Goal: Task Accomplishment & Management: Manage account settings

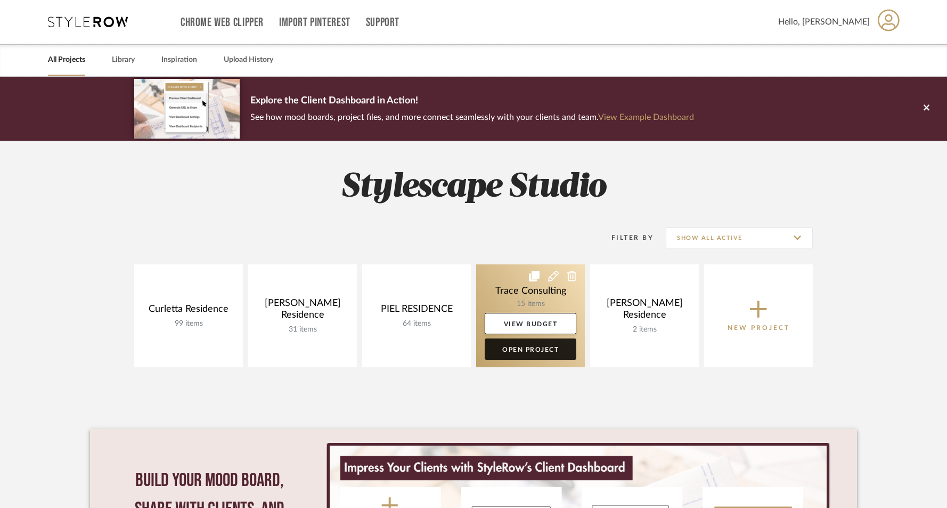
click at [521, 352] on link "Open Project" at bounding box center [531, 348] width 92 height 21
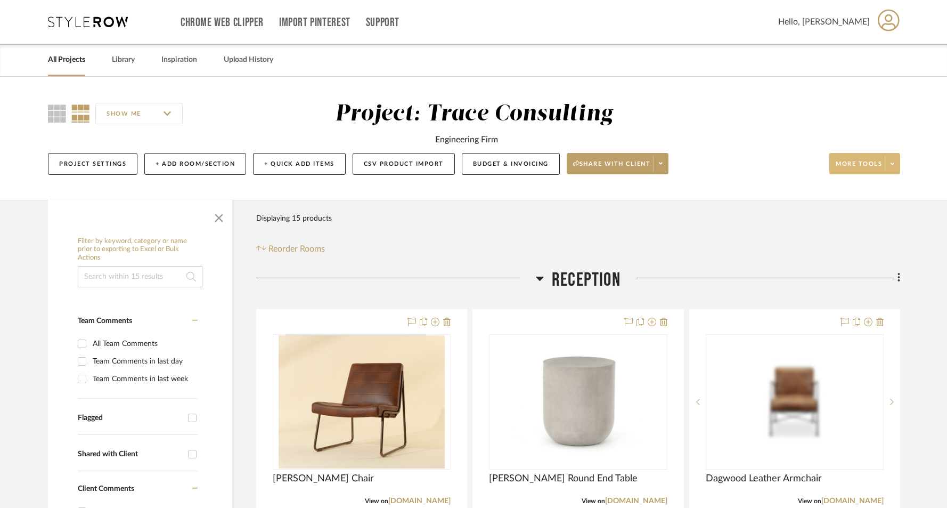
click at [877, 165] on span "More tools" at bounding box center [859, 168] width 46 height 16
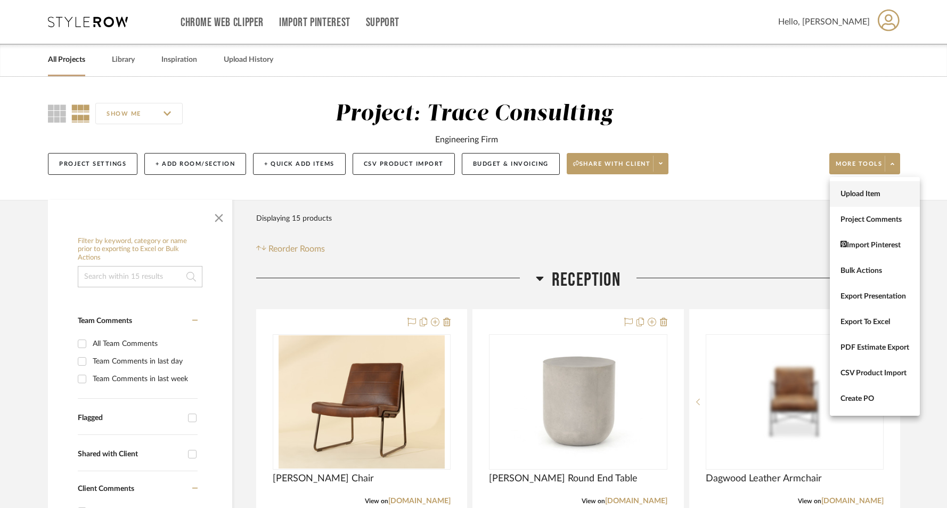
click at [867, 193] on span "Upload Item" at bounding box center [874, 194] width 69 height 9
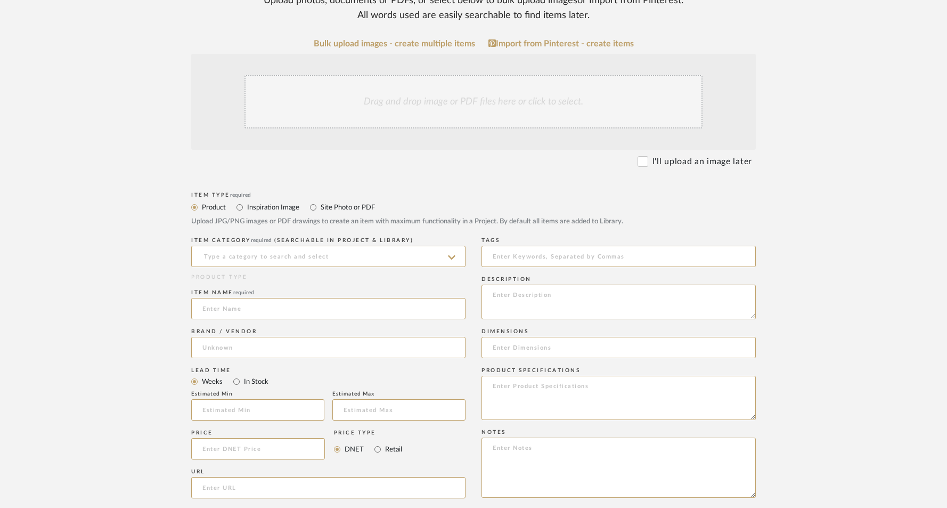
scroll to position [186, 0]
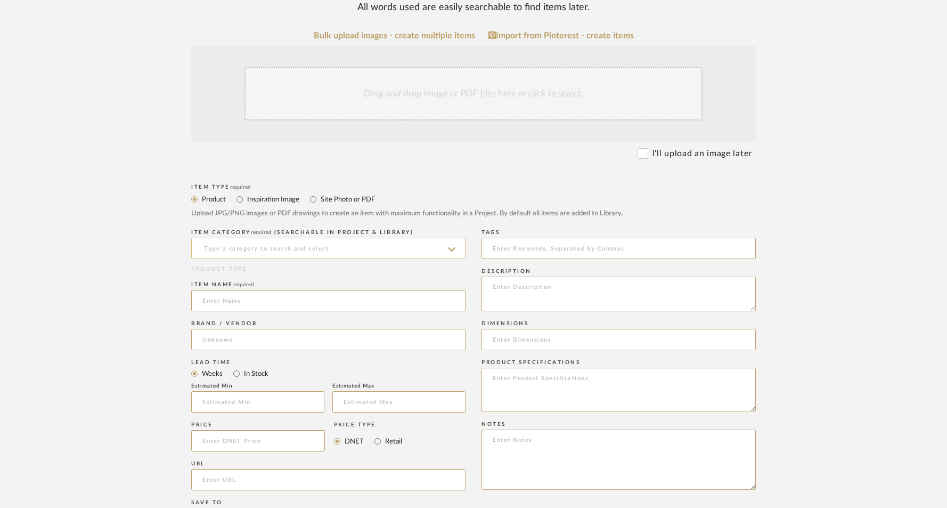
click at [281, 246] on input at bounding box center [328, 248] width 274 height 21
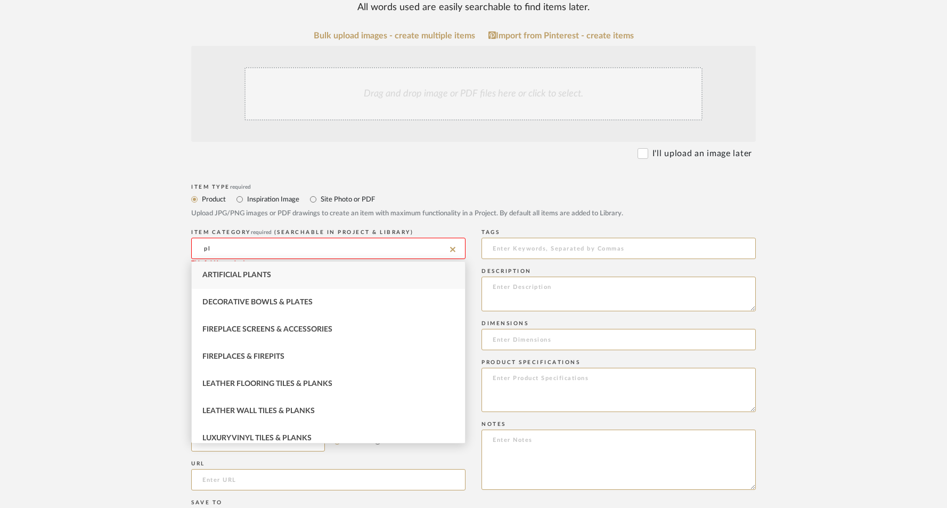
click at [238, 273] on span "Artificial Plants" at bounding box center [236, 274] width 69 height 7
type input "Artificial Plants"
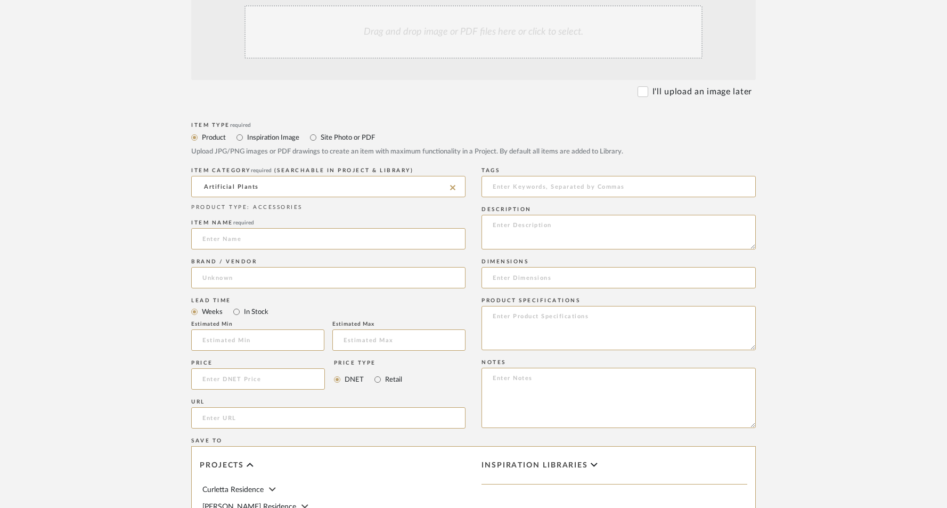
scroll to position [262, 0]
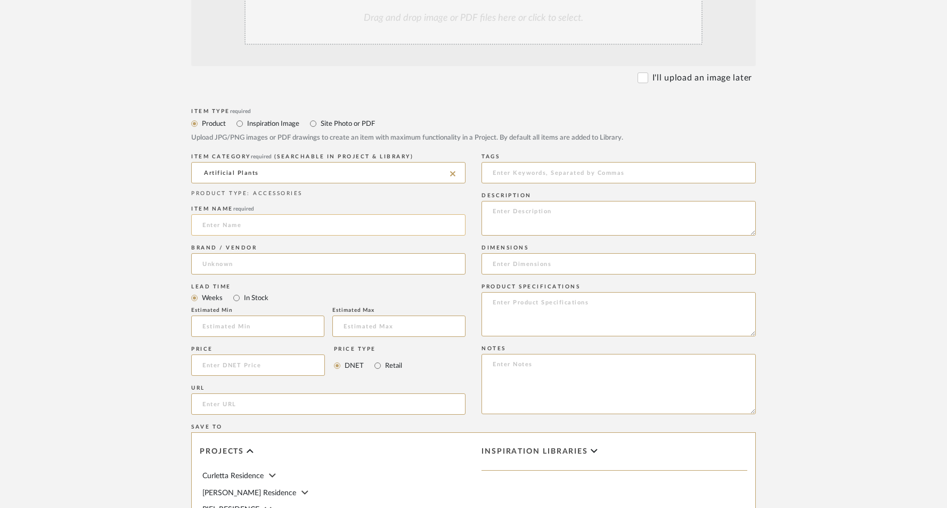
click at [222, 227] on input at bounding box center [328, 224] width 274 height 21
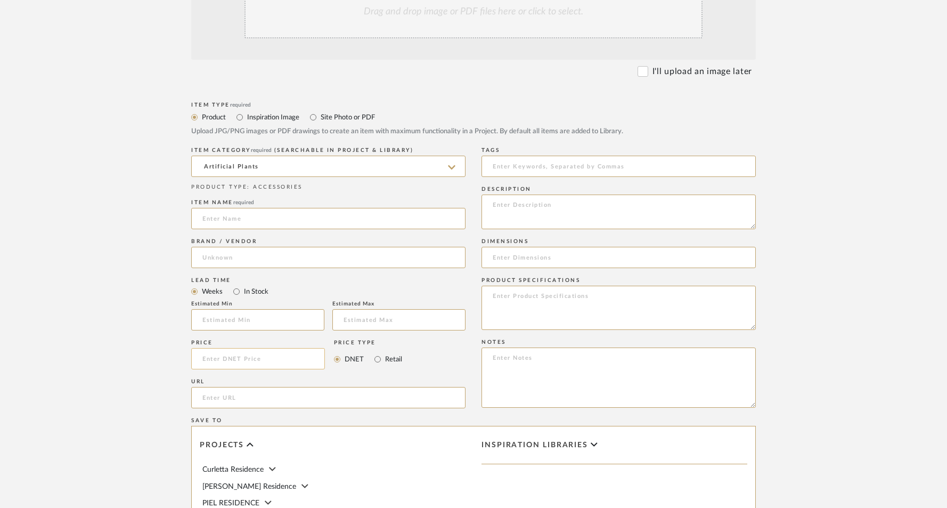
scroll to position [270, 0]
type input "Bird of Paradise"
click at [235, 258] on input at bounding box center [328, 254] width 274 height 21
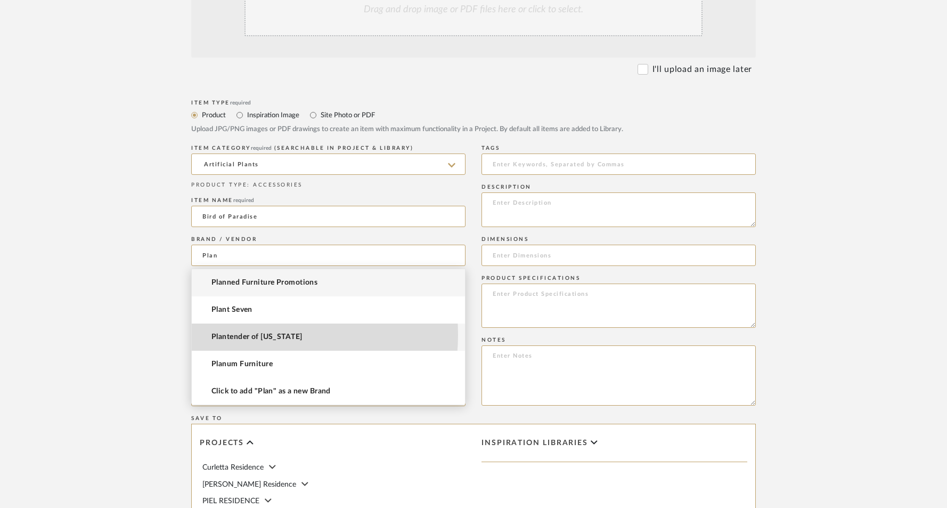
click at [249, 334] on span "Plantender of [US_STATE]" at bounding box center [256, 336] width 91 height 9
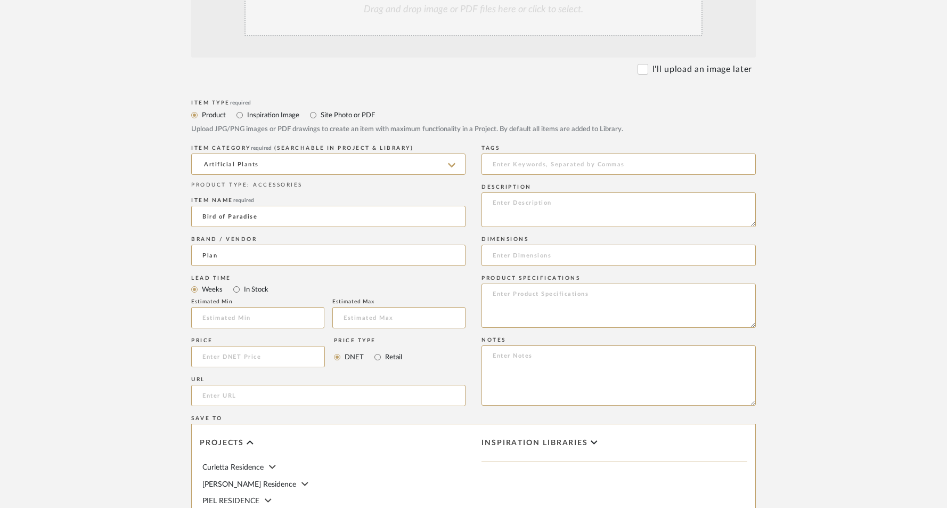
type input "Plantender of [US_STATE]"
click at [240, 357] on input at bounding box center [258, 356] width 134 height 21
type input "$765.00"
click at [541, 203] on textarea at bounding box center [618, 209] width 274 height 35
drag, startPoint x: 638, startPoint y: 205, endPoint x: 620, endPoint y: 204, distance: 18.1
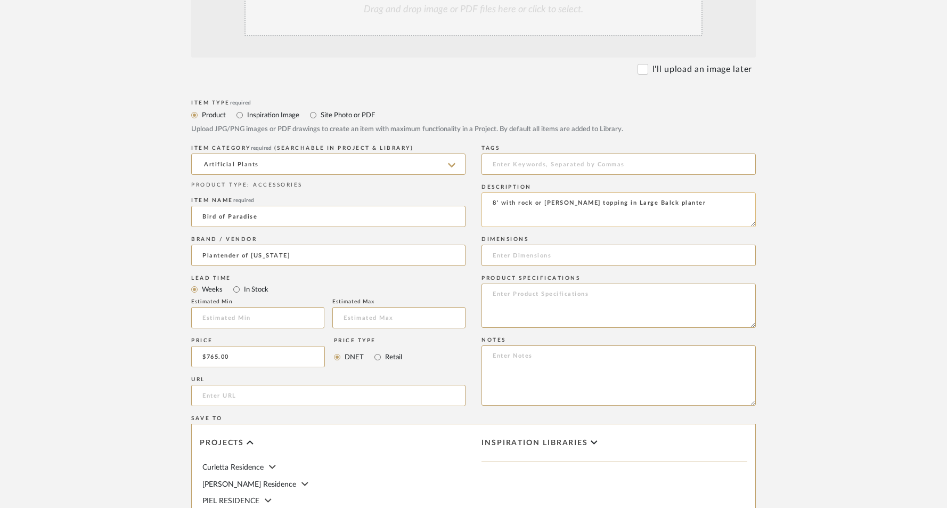
click at [620, 204] on textarea "8' with rock or [PERSON_NAME] topping in Large Balck planter" at bounding box center [618, 209] width 274 height 35
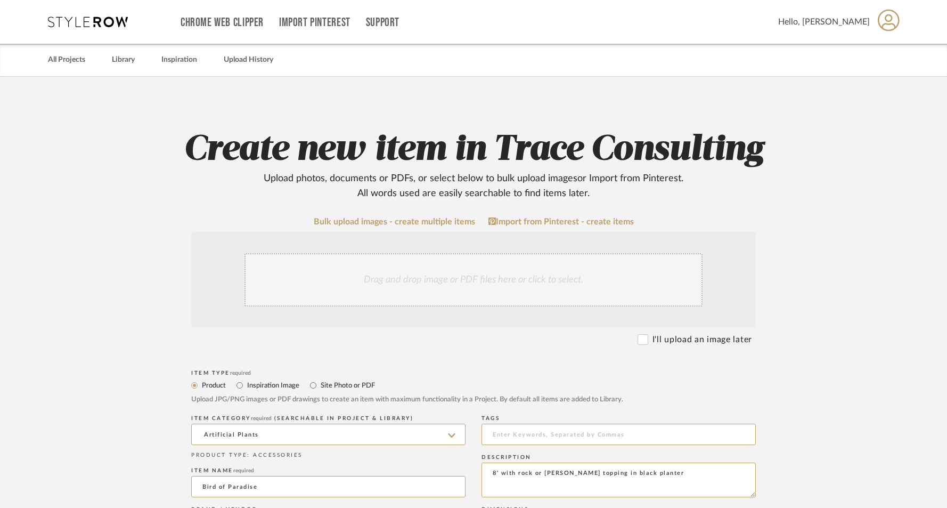
click at [419, 279] on div "Drag and drop image or PDF files here or click to select." at bounding box center [473, 279] width 458 height 53
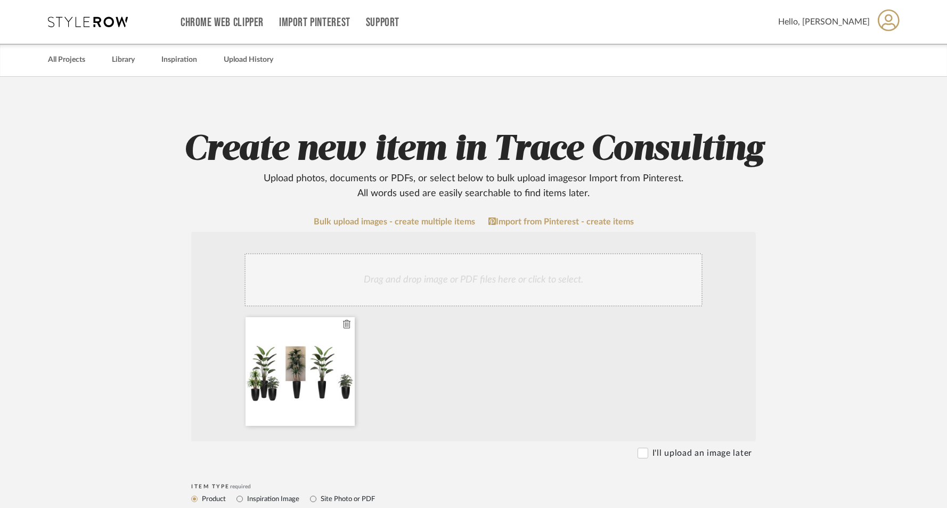
click at [316, 372] on div at bounding box center [300, 371] width 109 height 109
click at [346, 322] on icon at bounding box center [346, 324] width 7 height 9
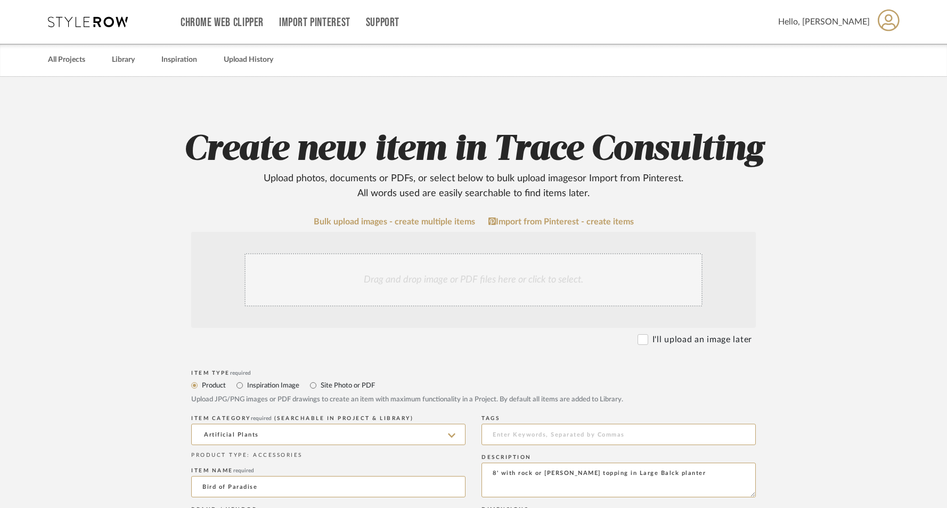
type textarea "8' with rock or [PERSON_NAME] topping in Large Balck planter"
click at [462, 285] on div "Drag and drop image or PDF files here or click to select." at bounding box center [473, 279] width 458 height 53
click at [445, 280] on div "Drag and drop image or PDF files here or click to select." at bounding box center [473, 279] width 458 height 53
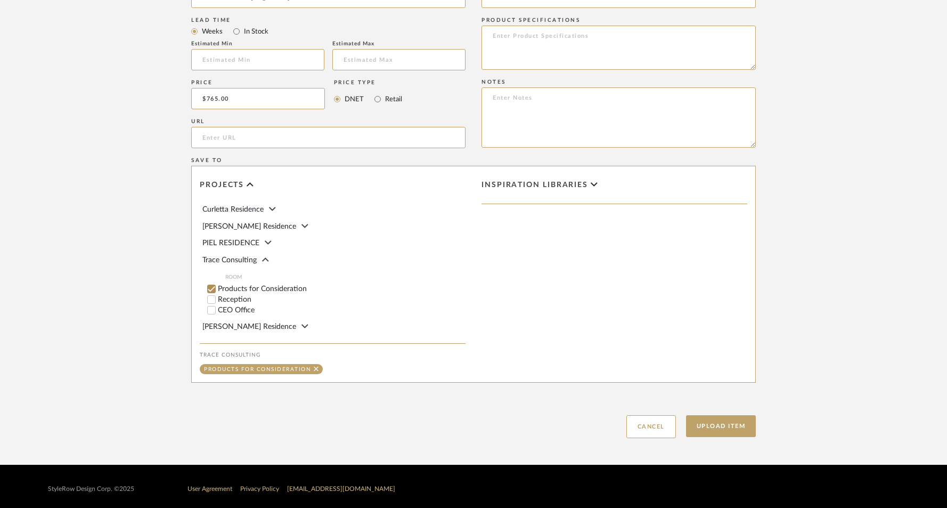
scroll to position [642, 0]
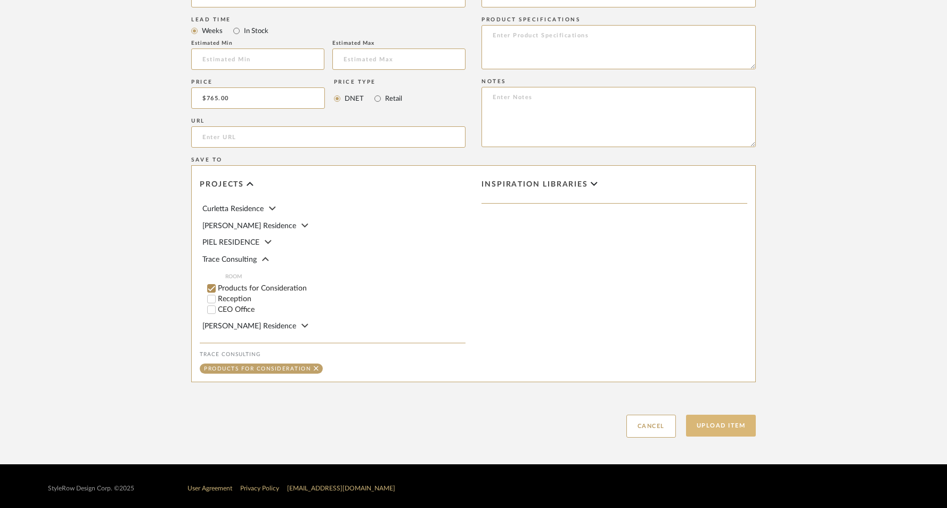
click at [731, 425] on button "Upload Item" at bounding box center [721, 425] width 70 height 22
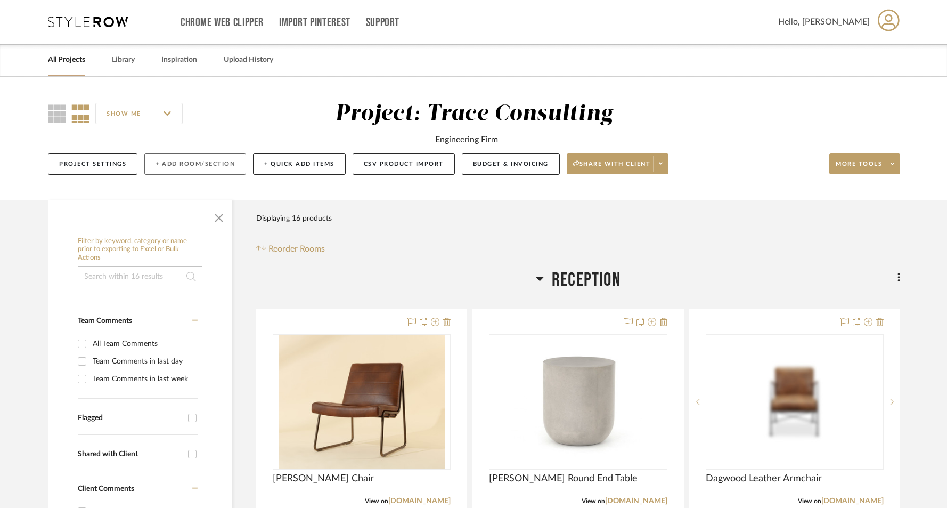
click at [197, 167] on button "+ Add Room/Section" at bounding box center [195, 164] width 102 height 22
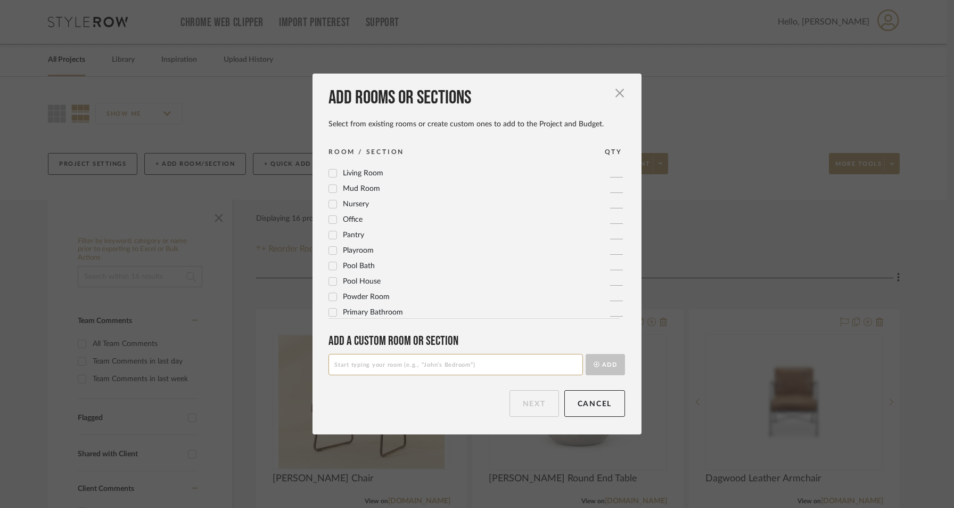
scroll to position [355, 0]
click at [373, 372] on input at bounding box center [456, 364] width 255 height 21
type input "Open Office"
click at [608, 362] on button "Add" at bounding box center [605, 364] width 39 height 21
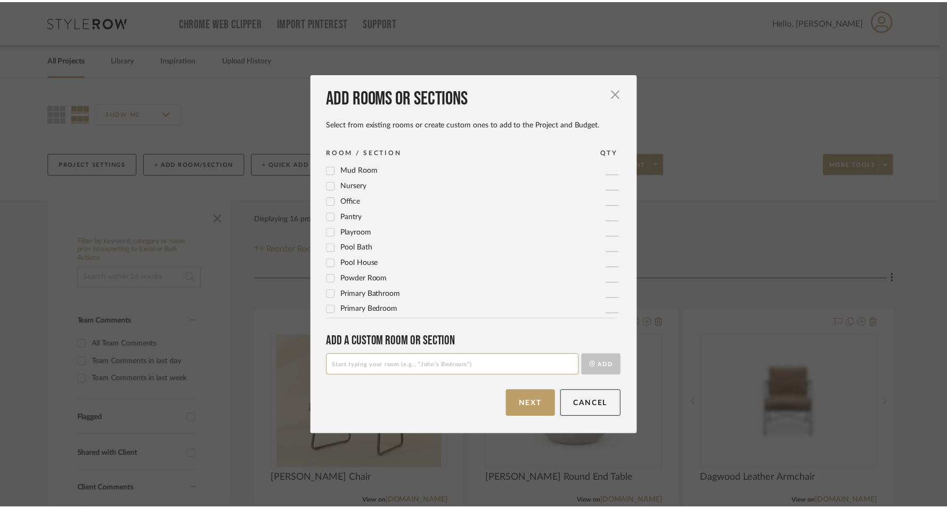
scroll to position [0, 0]
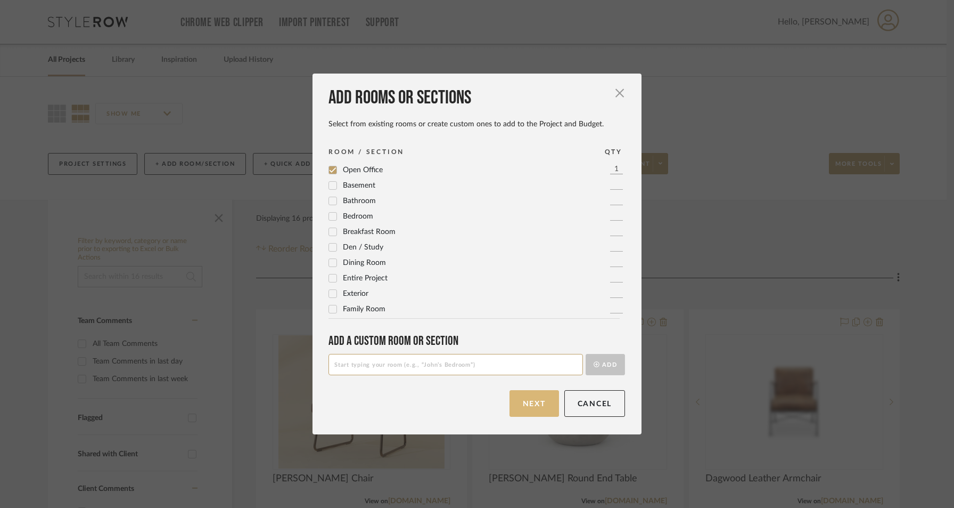
click at [531, 406] on button "Next" at bounding box center [535, 403] width 50 height 27
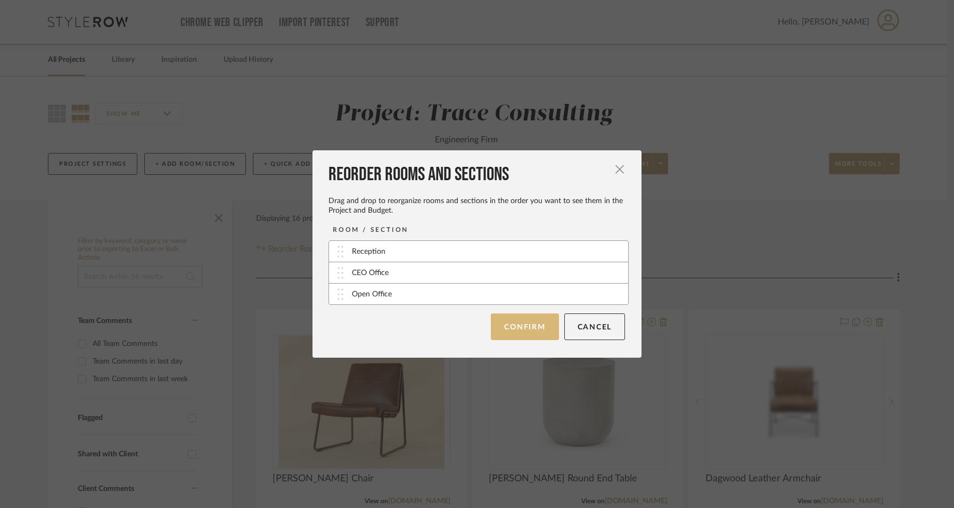
click at [517, 329] on button "Confirm" at bounding box center [525, 326] width 68 height 27
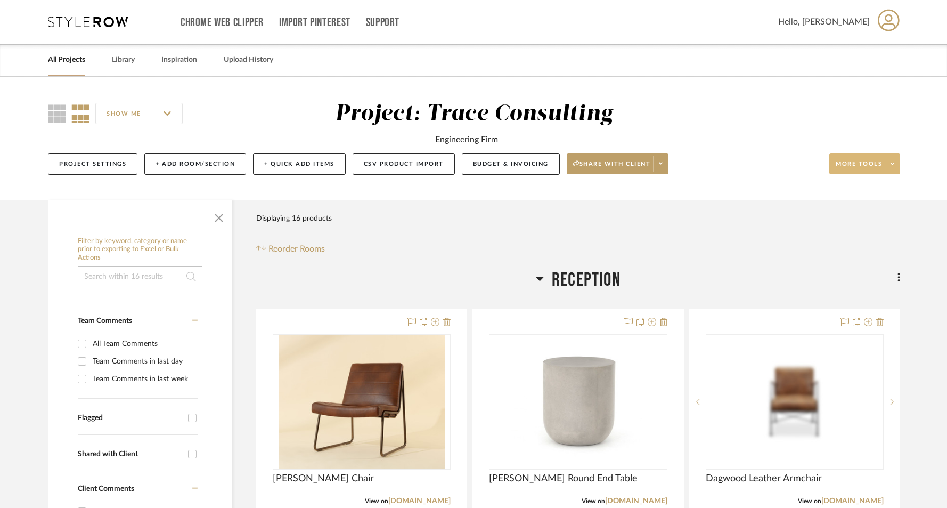
click at [880, 167] on span "More tools" at bounding box center [859, 168] width 46 height 16
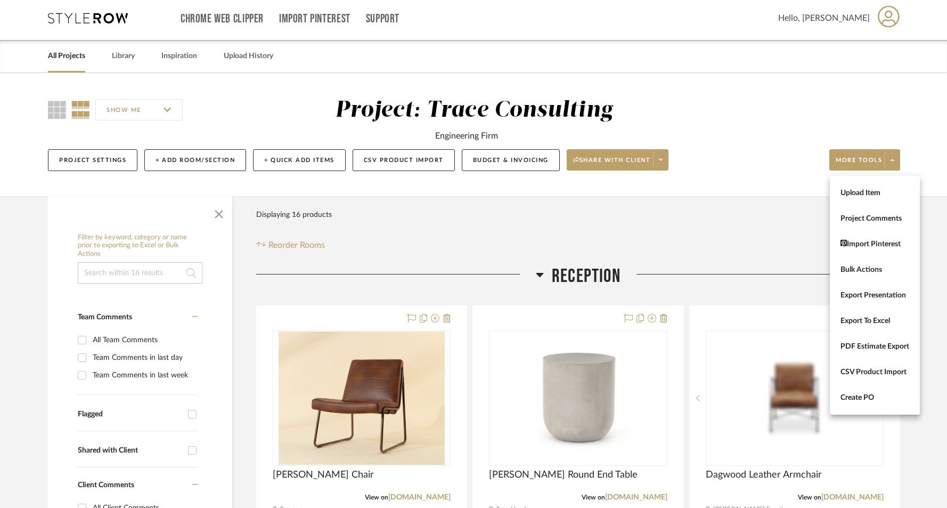
scroll to position [5, 0]
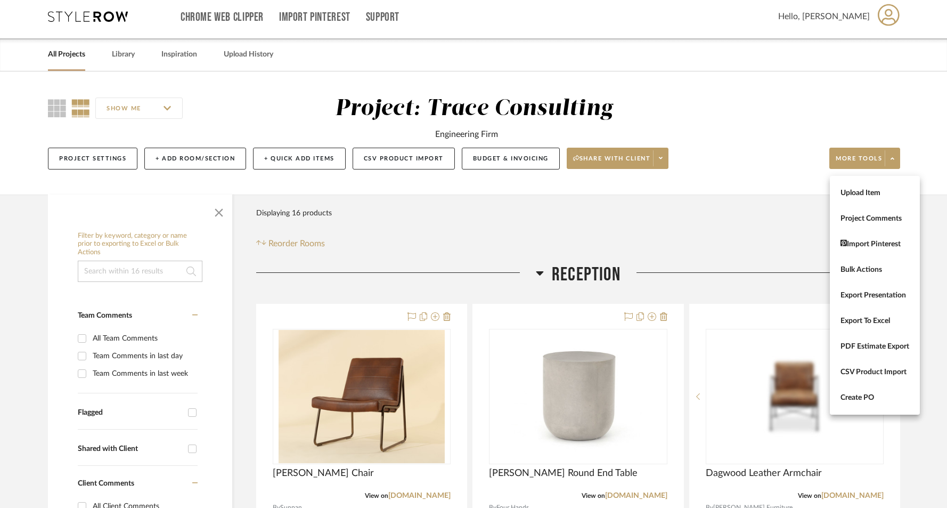
click at [854, 195] on button "Upload Item" at bounding box center [875, 193] width 90 height 26
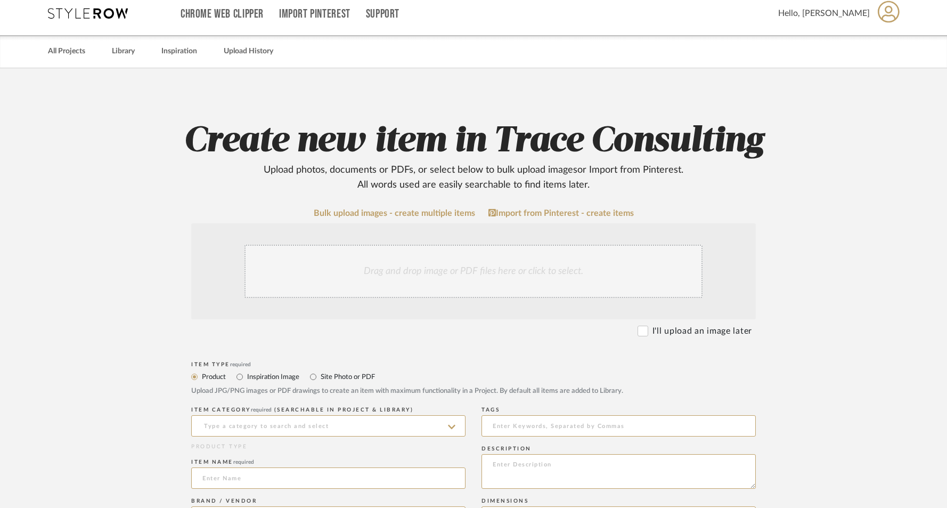
scroll to position [9, 0]
click at [470, 267] on div "Drag and drop image or PDF files here or click to select." at bounding box center [473, 270] width 458 height 53
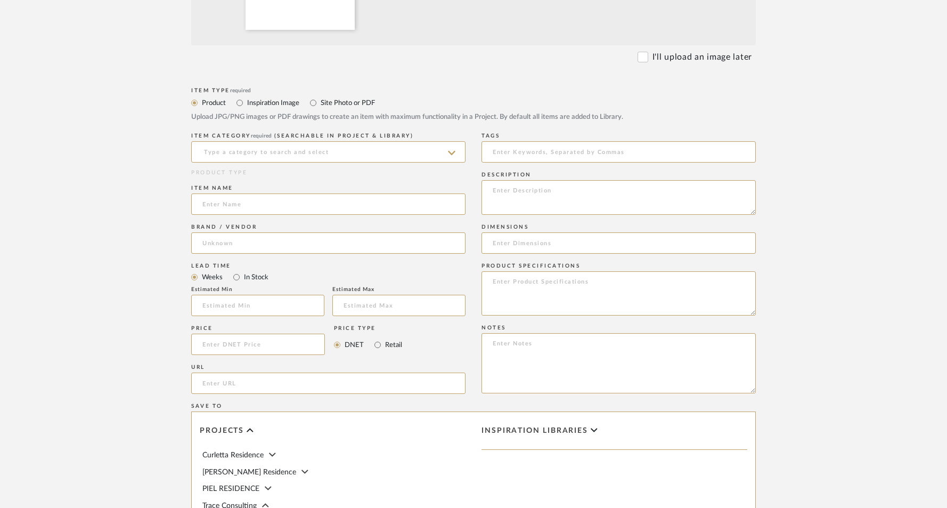
scroll to position [406, 0]
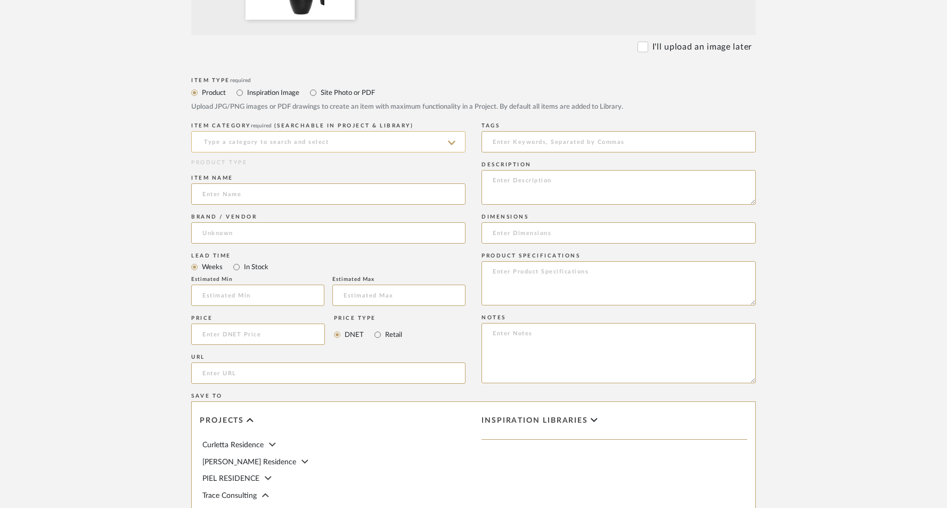
click at [259, 149] on input at bounding box center [328, 141] width 274 height 21
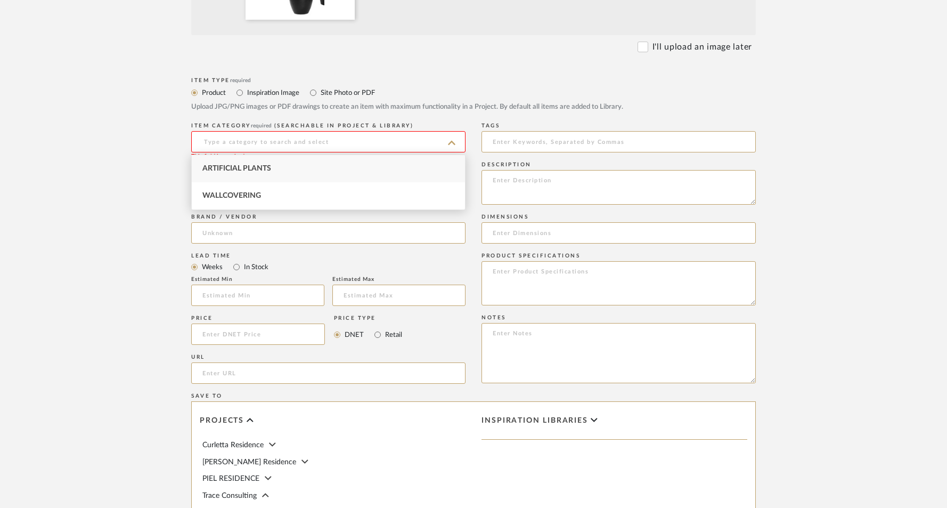
click at [256, 164] on div "Artificial Plants" at bounding box center [328, 168] width 273 height 27
type input "Artificial Plants"
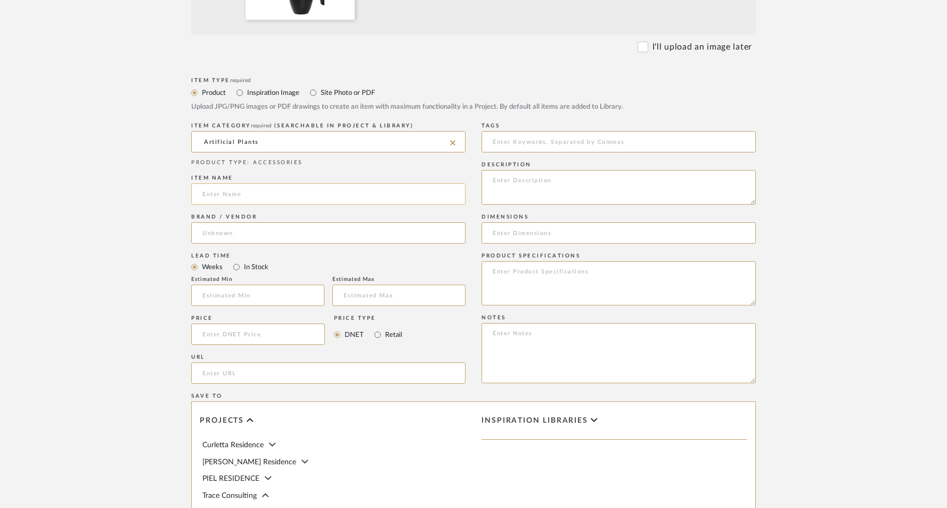
click at [241, 195] on input at bounding box center [328, 193] width 274 height 21
type input "Tropical Dracaena"
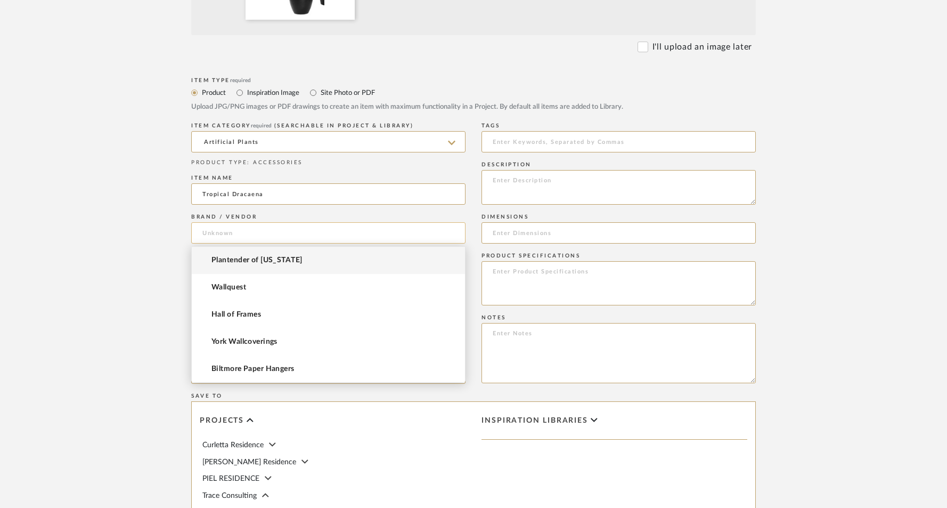
click at [235, 233] on input at bounding box center [328, 232] width 274 height 21
click at [254, 268] on mat-option "Plantender of [US_STATE]" at bounding box center [328, 260] width 273 height 27
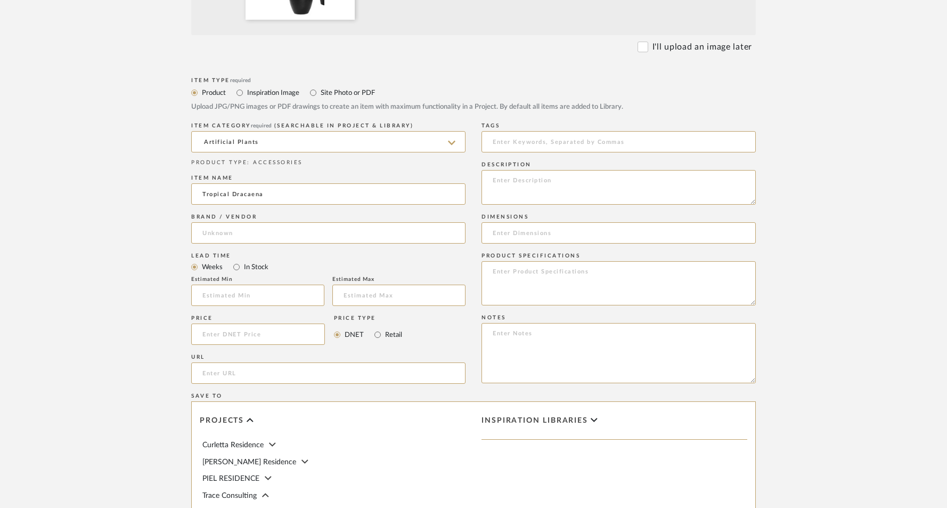
type input "Plantender of [US_STATE]"
click at [232, 332] on input at bounding box center [258, 333] width 134 height 21
type input "$490.00"
click at [507, 189] on textarea at bounding box center [618, 187] width 274 height 35
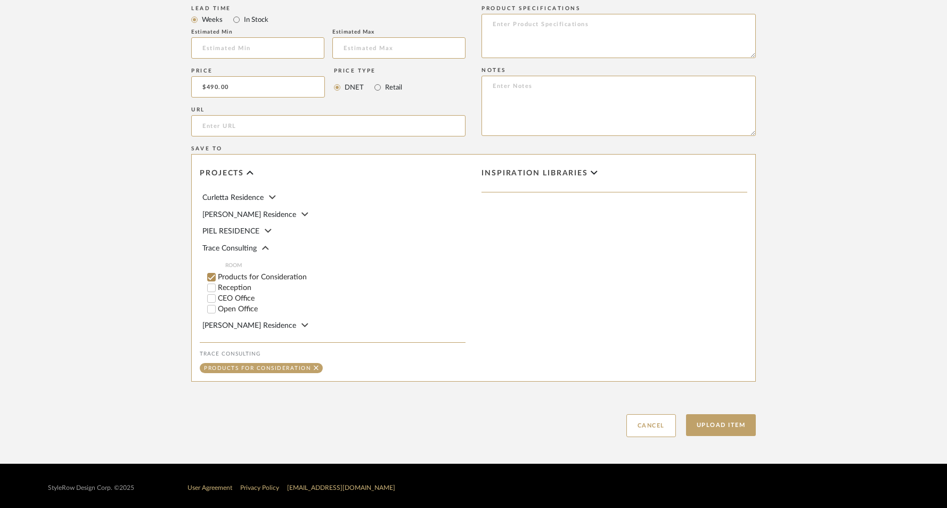
scroll to position [654, 0]
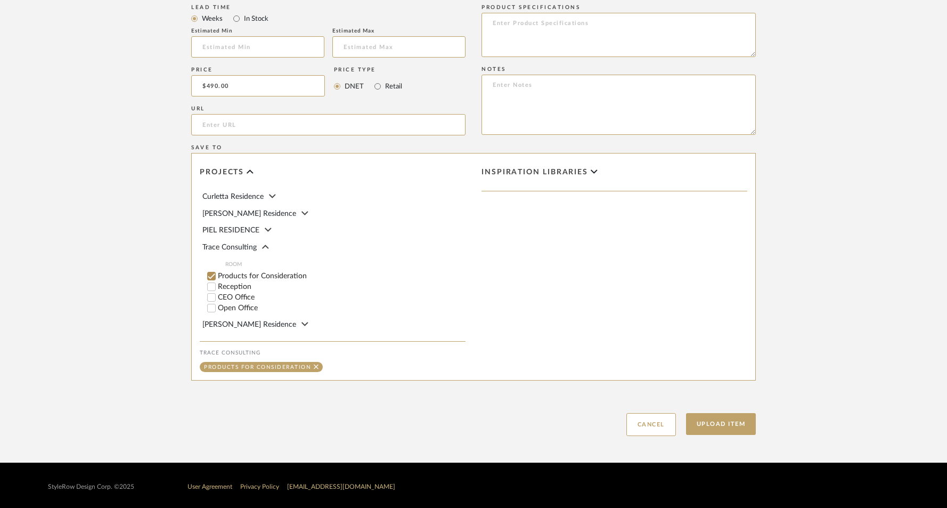
type textarea "6' with rock or [PERSON_NAME] topping in black planter"
drag, startPoint x: 213, startPoint y: 304, endPoint x: 251, endPoint y: 333, distance: 47.9
click at [213, 305] on input "Open Office" at bounding box center [211, 308] width 11 height 11
checkbox input "false"
click at [719, 418] on button "Upload Item" at bounding box center [721, 424] width 70 height 22
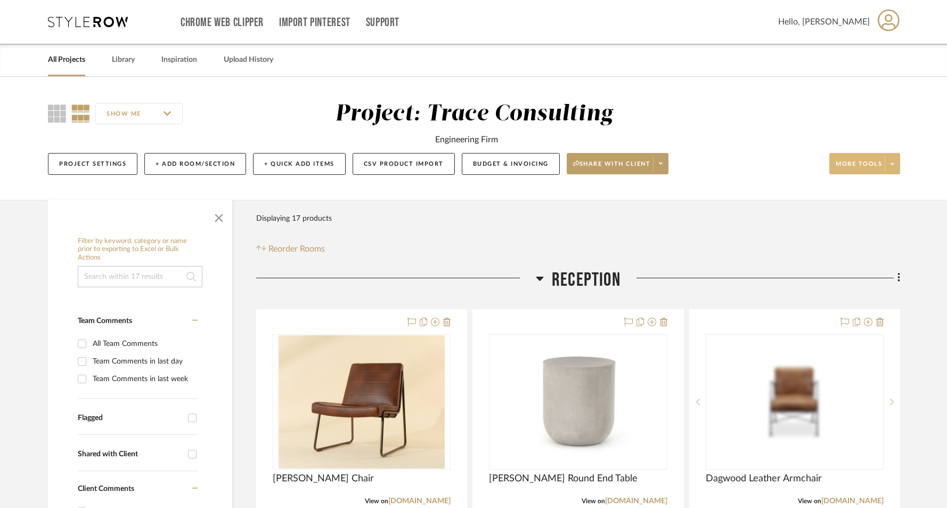
click at [851, 166] on span "More tools" at bounding box center [859, 168] width 46 height 16
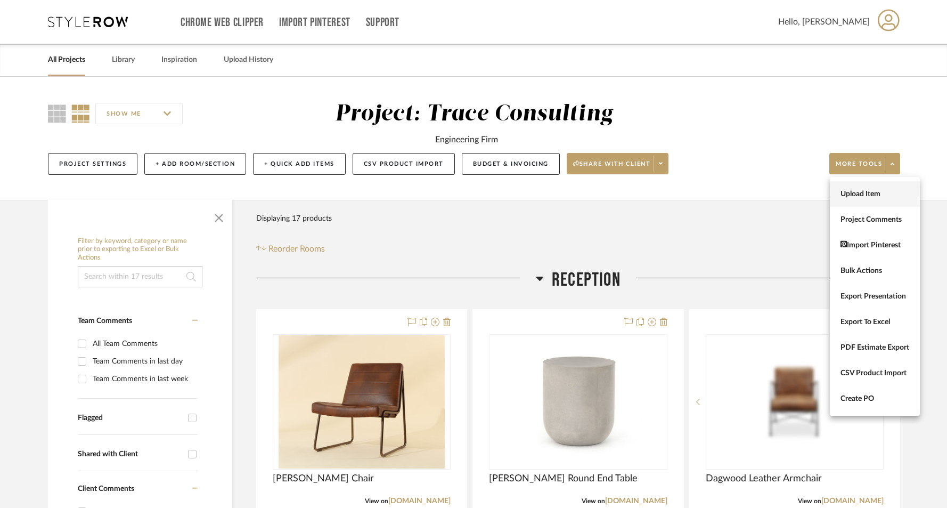
click at [852, 199] on button "Upload Item" at bounding box center [875, 194] width 90 height 26
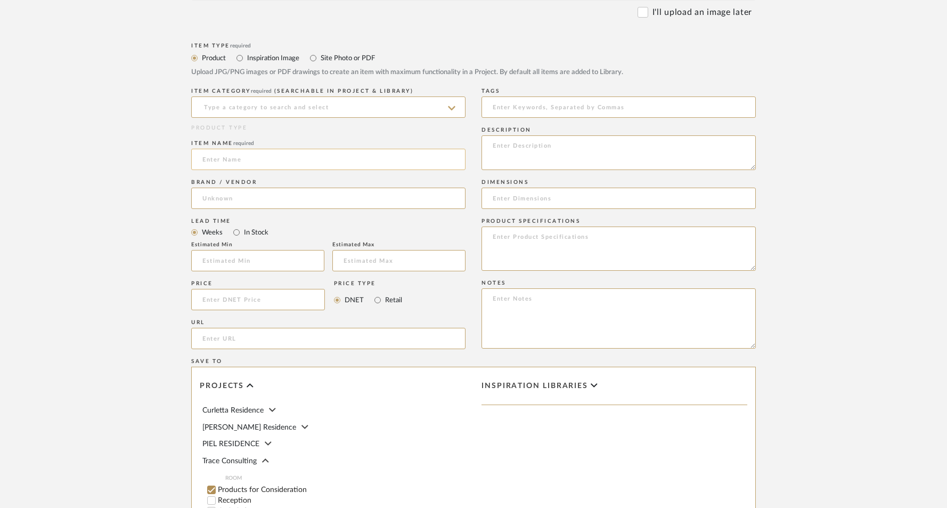
scroll to position [345, 0]
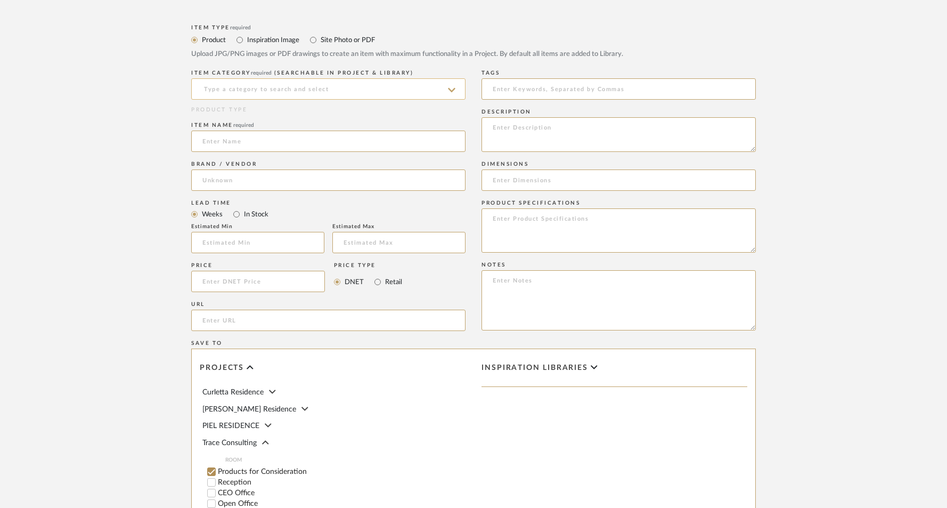
click at [275, 93] on input at bounding box center [328, 88] width 274 height 21
click at [246, 117] on span "Artificial Plants" at bounding box center [236, 115] width 69 height 7
type input "Artificial Plants"
click at [237, 141] on input at bounding box center [328, 140] width 274 height 21
type input "Bamboo Palm"
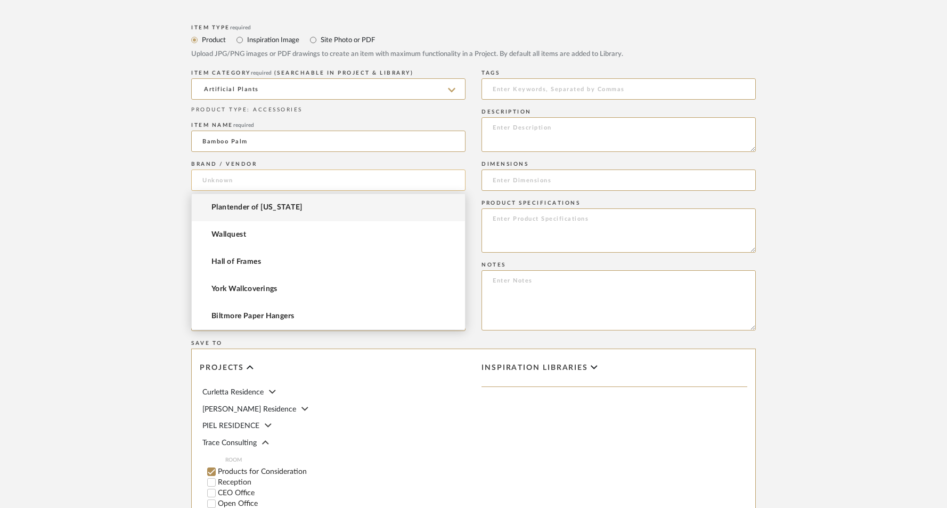
click at [251, 179] on input at bounding box center [328, 179] width 274 height 21
click at [256, 209] on span "Plantender of [US_STATE]" at bounding box center [256, 207] width 91 height 9
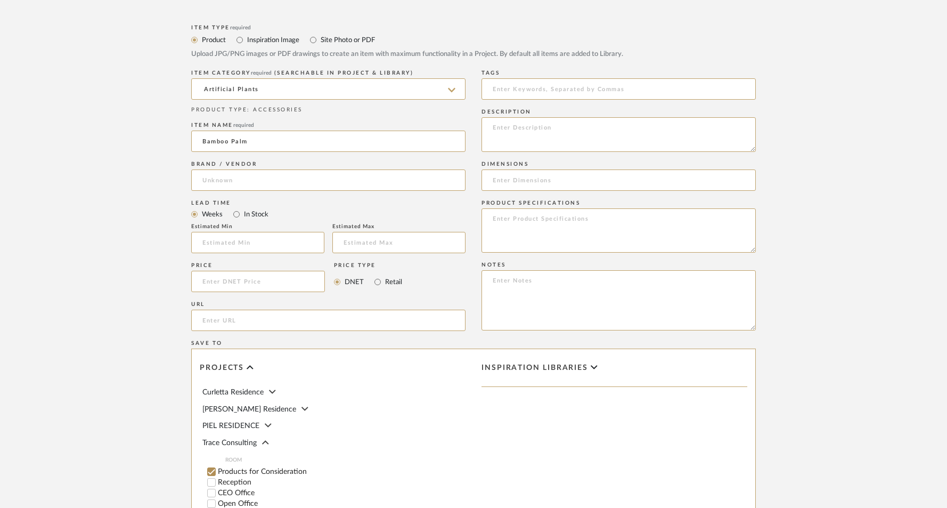
type input "Plantender of [US_STATE]"
click at [226, 240] on input at bounding box center [257, 242] width 133 height 21
click at [227, 282] on input at bounding box center [258, 281] width 134 height 21
type input "$695.00"
click at [510, 143] on textarea at bounding box center [618, 134] width 274 height 35
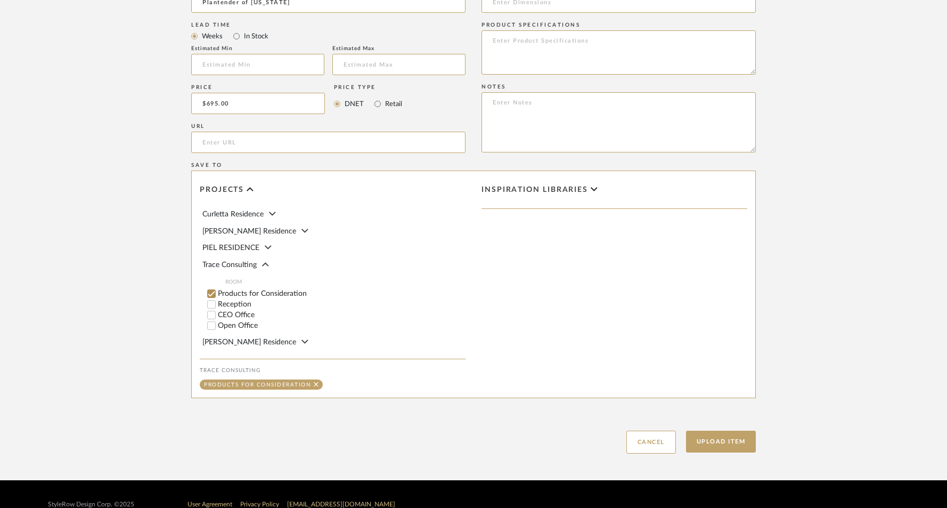
scroll to position [524, 0]
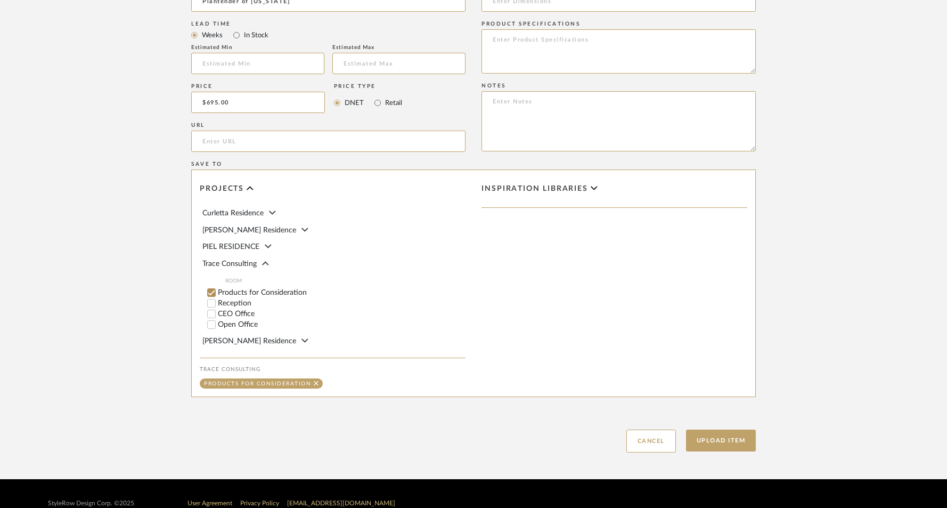
type textarea "4' with rock or [PERSON_NAME] topping and black planter"
click at [212, 321] on input "Open Office" at bounding box center [211, 324] width 11 height 11
checkbox input "false"
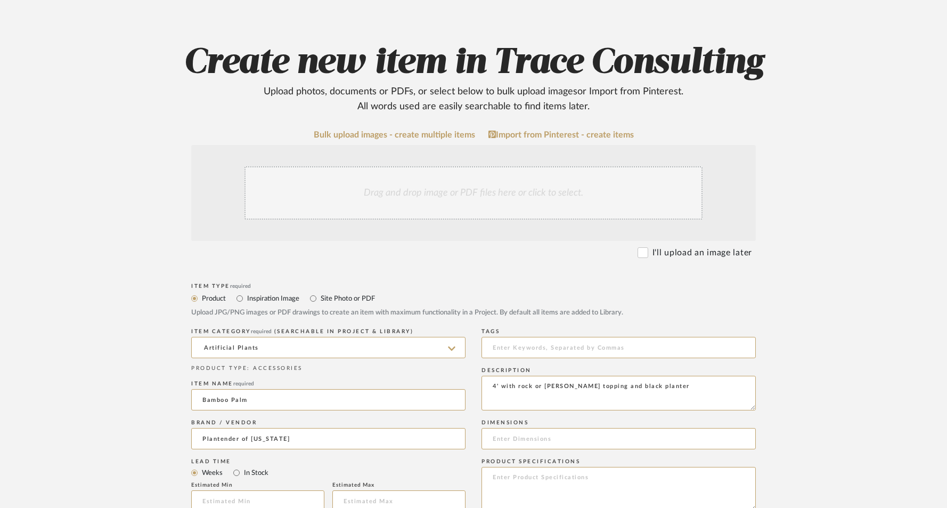
scroll to position [0, 0]
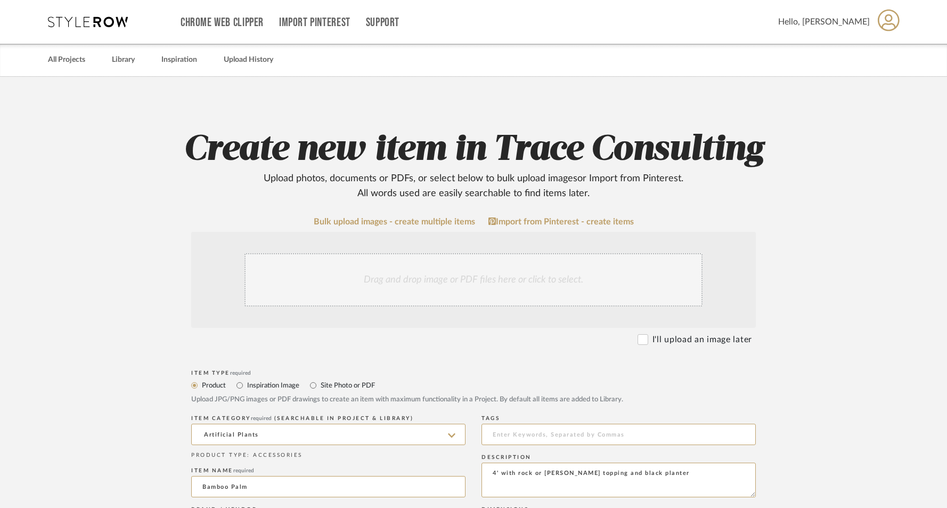
click at [450, 282] on div "Drag and drop image or PDF files here or click to select." at bounding box center [473, 279] width 458 height 53
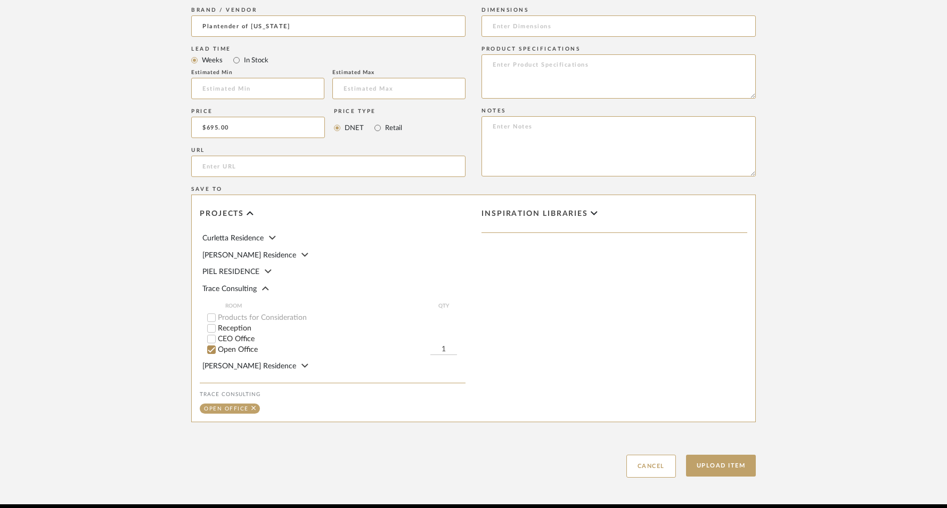
scroll to position [654, 0]
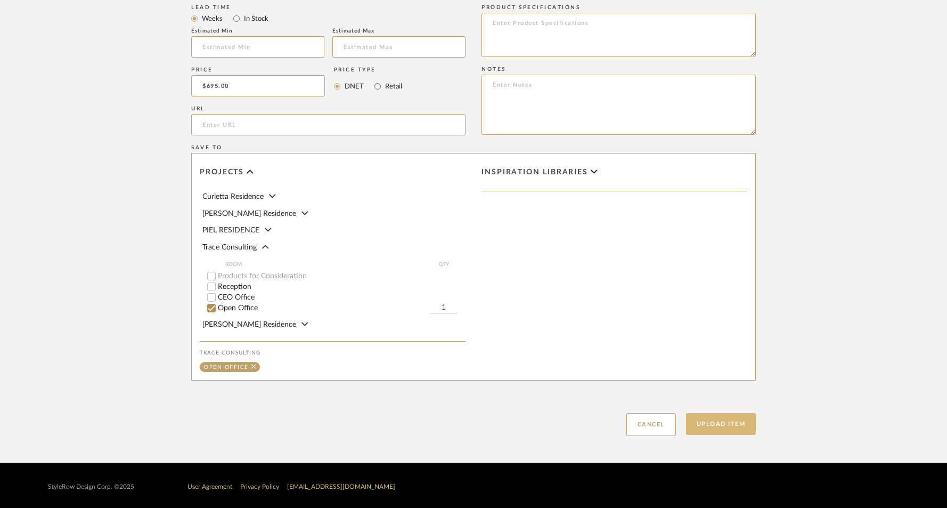
click at [720, 414] on button "Upload Item" at bounding box center [721, 424] width 70 height 22
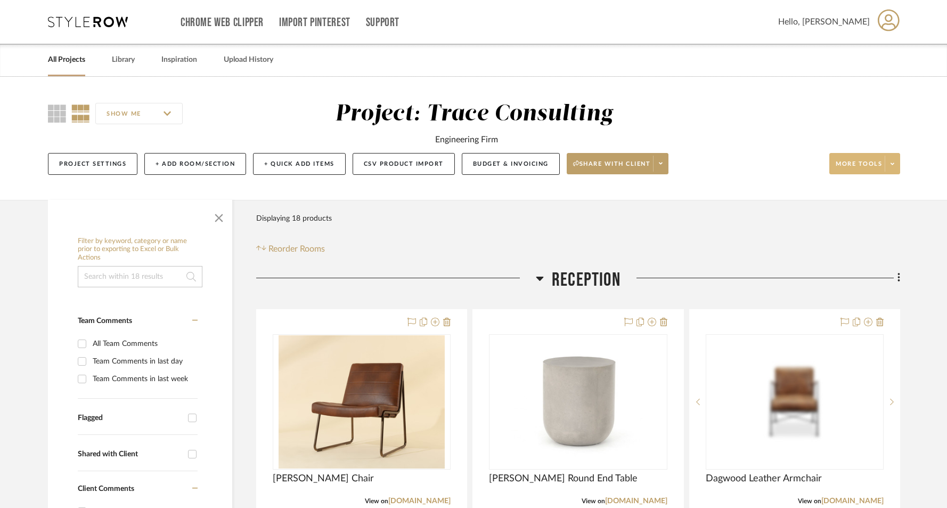
click at [866, 160] on span "More tools" at bounding box center [859, 168] width 46 height 16
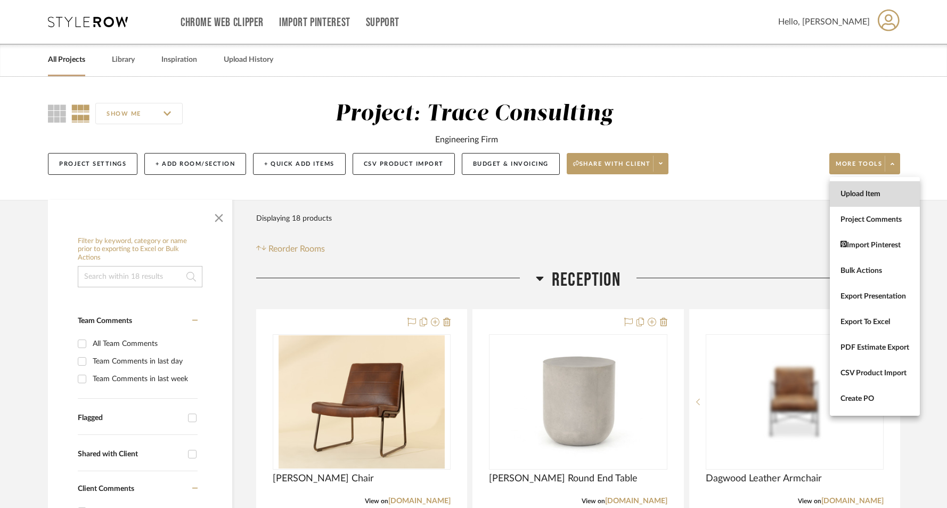
click at [870, 192] on span "Upload Item" at bounding box center [874, 194] width 69 height 9
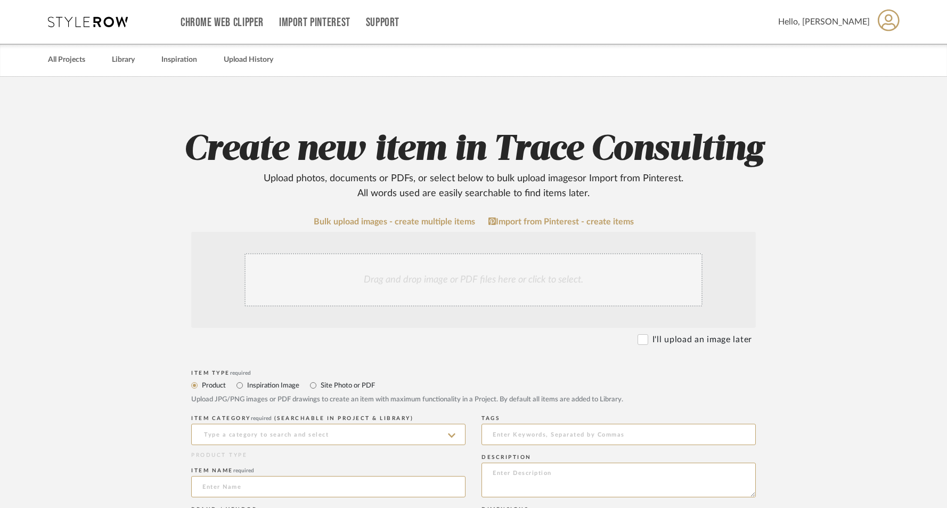
click at [401, 283] on div "Drag and drop image or PDF files here or click to select." at bounding box center [473, 279] width 458 height 53
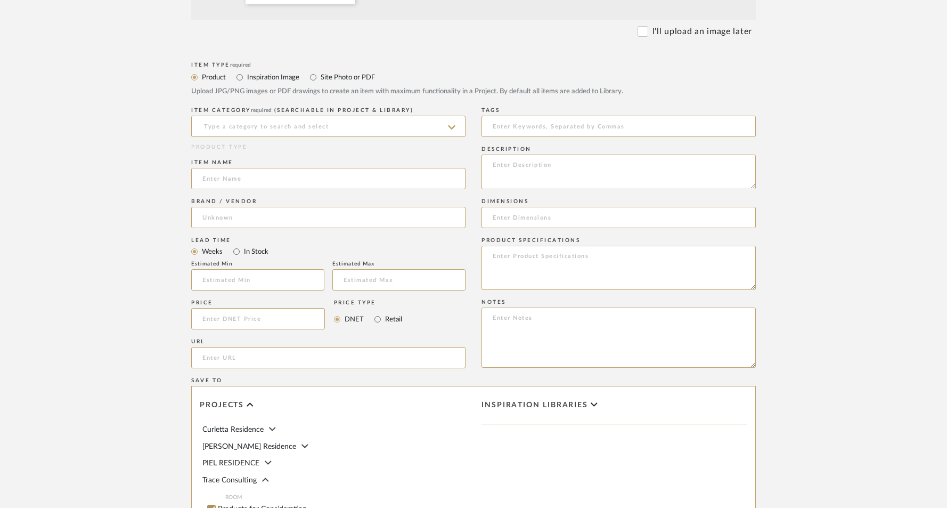
scroll to position [422, 0]
click at [240, 122] on input at bounding box center [328, 125] width 274 height 21
click at [235, 146] on div "Artificial Plants" at bounding box center [328, 152] width 273 height 27
type input "Artificial Plants"
click at [222, 178] on input at bounding box center [328, 177] width 274 height 21
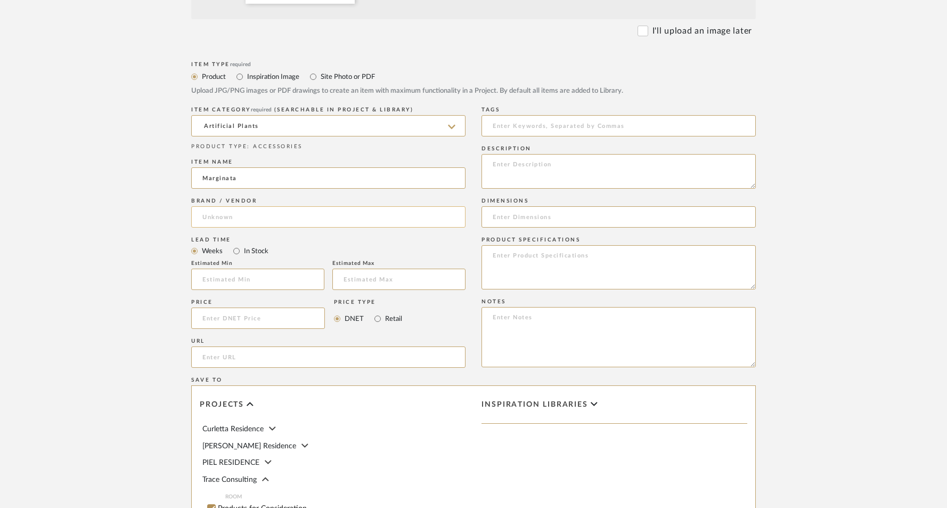
type input "Marginata"
click at [245, 219] on input at bounding box center [328, 216] width 274 height 21
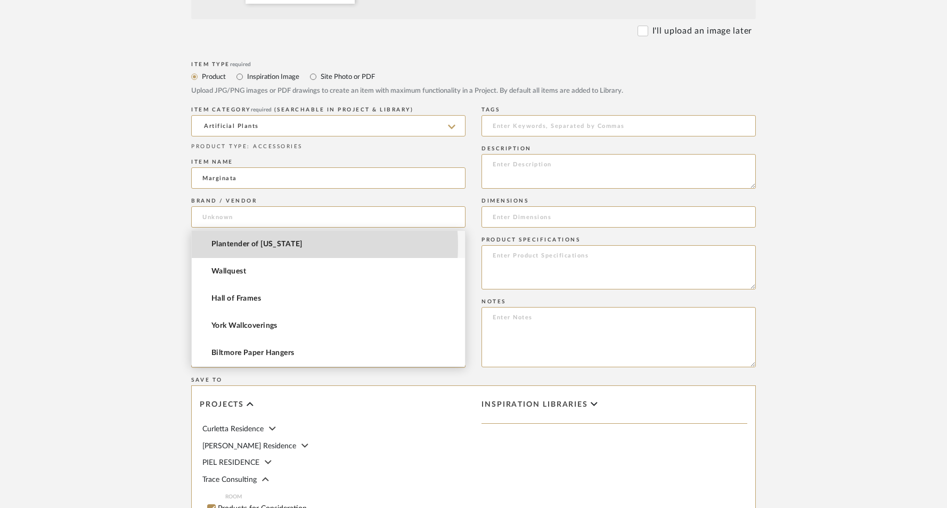
drag, startPoint x: 261, startPoint y: 245, endPoint x: 267, endPoint y: 246, distance: 5.9
click at [261, 245] on span "Plantender of [US_STATE]" at bounding box center [256, 244] width 91 height 9
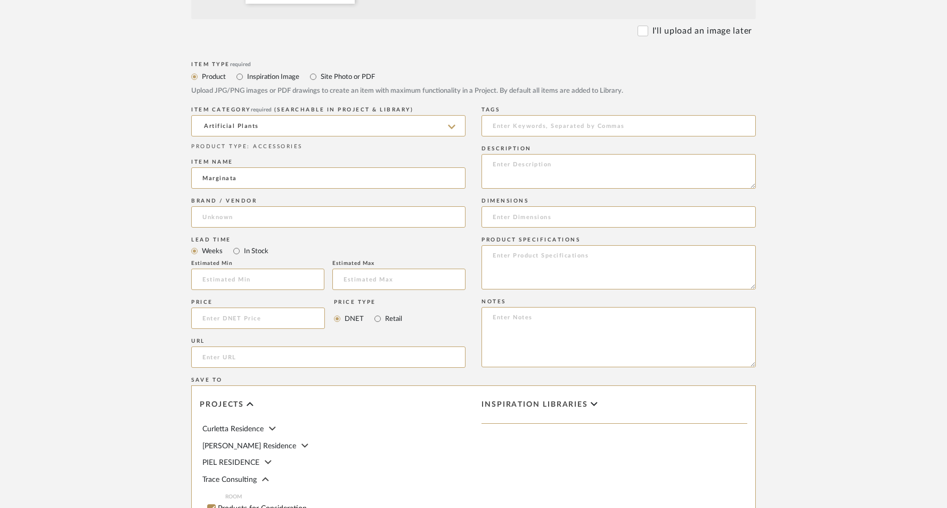
type input "Plantender of [US_STATE]"
click at [258, 317] on input at bounding box center [258, 317] width 134 height 21
drag, startPoint x: 263, startPoint y: 318, endPoint x: 175, endPoint y: 320, distance: 87.4
click at [175, 320] on form "Bulk upload images - create multiple items Import from Pinterest - create items…" at bounding box center [473, 233] width 679 height 873
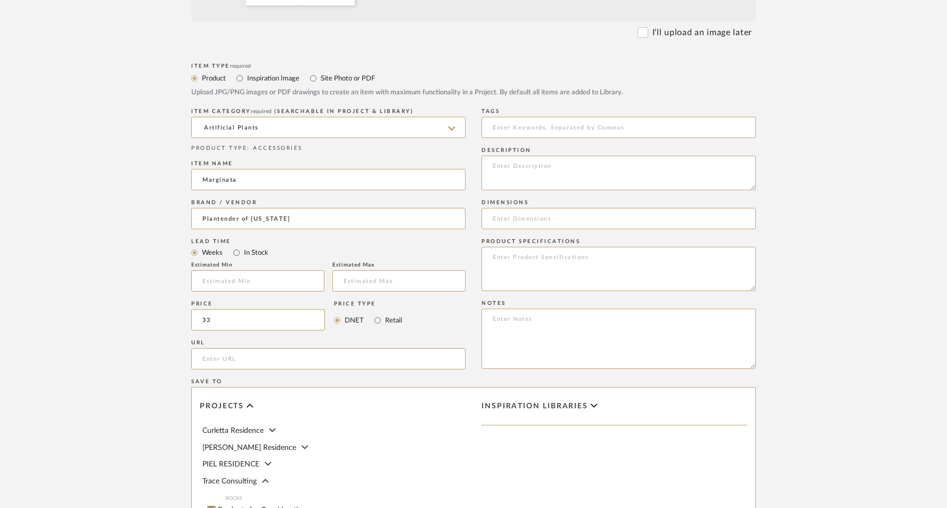
type input "3"
type input "$530.00"
click at [520, 171] on textarea at bounding box center [618, 173] width 274 height 35
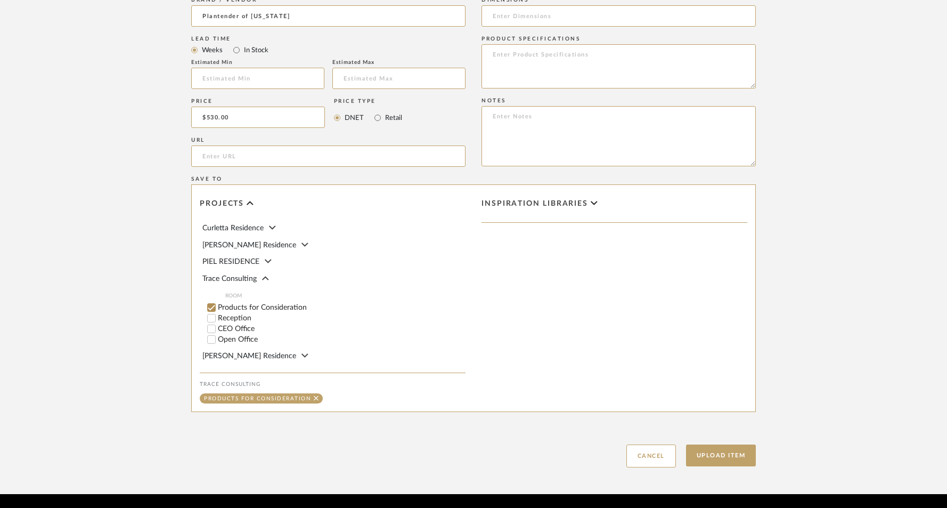
scroll to position [654, 0]
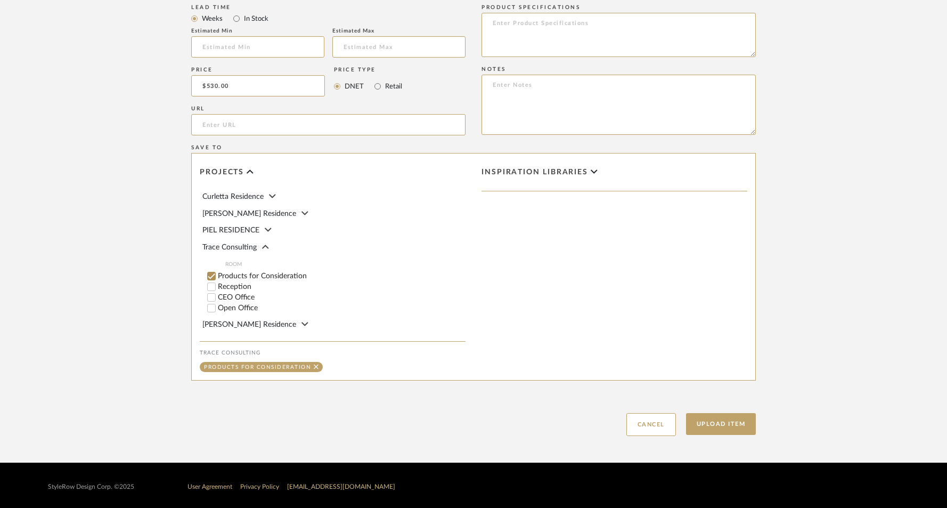
type textarea "7-8' with rock or [PERSON_NAME] topping and in black planter"
click at [211, 307] on input "Open Office" at bounding box center [211, 308] width 11 height 11
checkbox input "false"
click at [419, 307] on div "Open Office 1" at bounding box center [336, 308] width 258 height 11
click at [574, 296] on div "Inspiration libraries" at bounding box center [614, 266] width 282 height 226
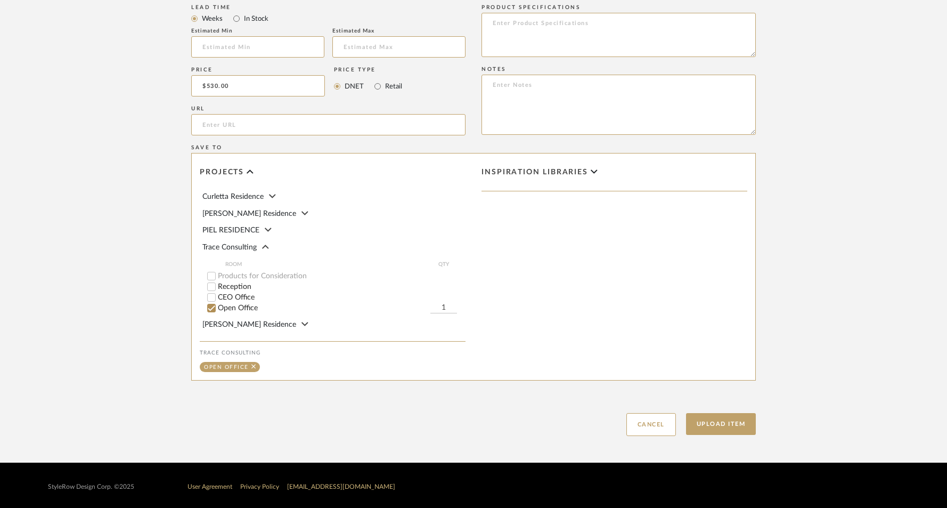
click at [444, 307] on input "1" at bounding box center [443, 308] width 27 height 11
type input "2"
click at [711, 427] on button "Upload Item" at bounding box center [721, 424] width 70 height 22
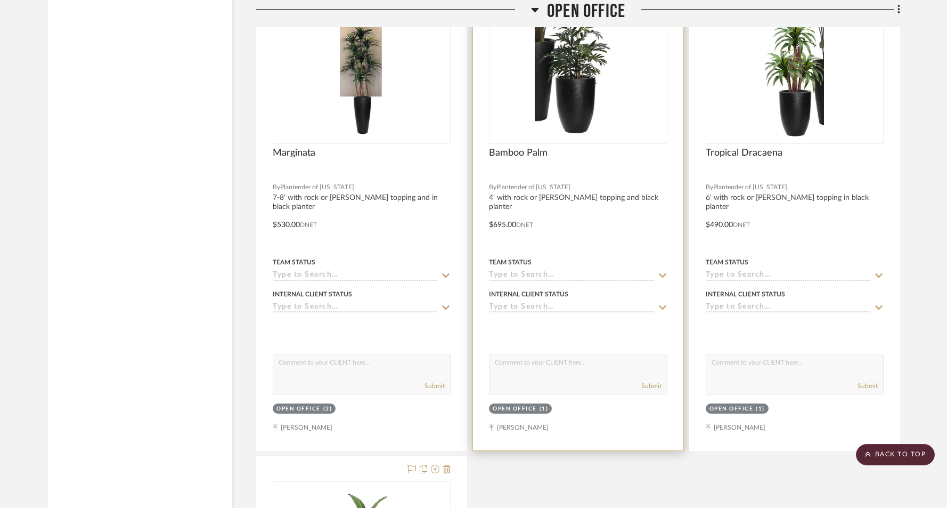
scroll to position [2357, 0]
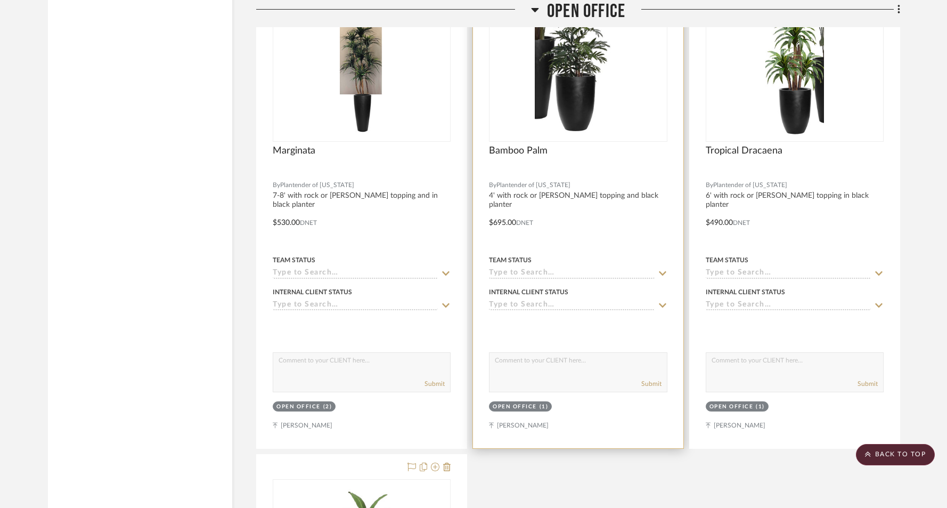
click at [530, 403] on div "Open Office" at bounding box center [515, 407] width 44 height 8
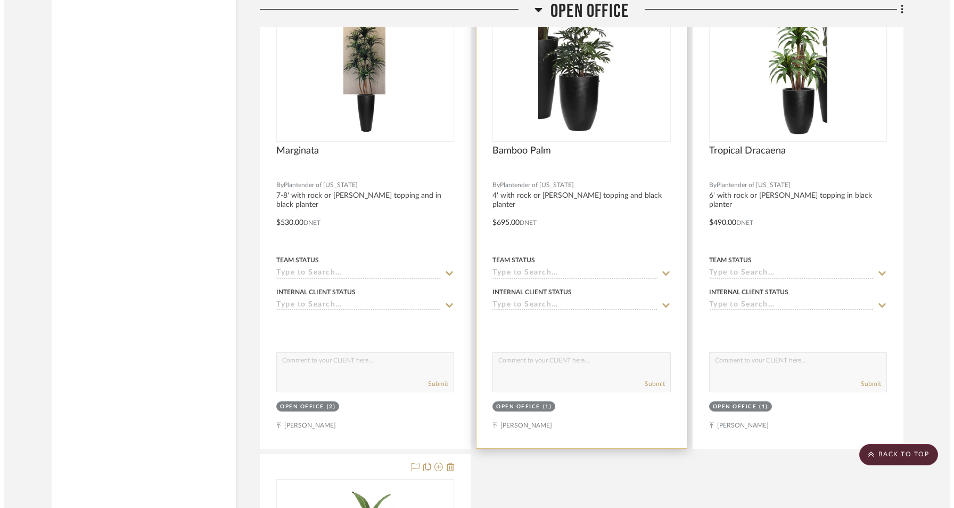
scroll to position [0, 0]
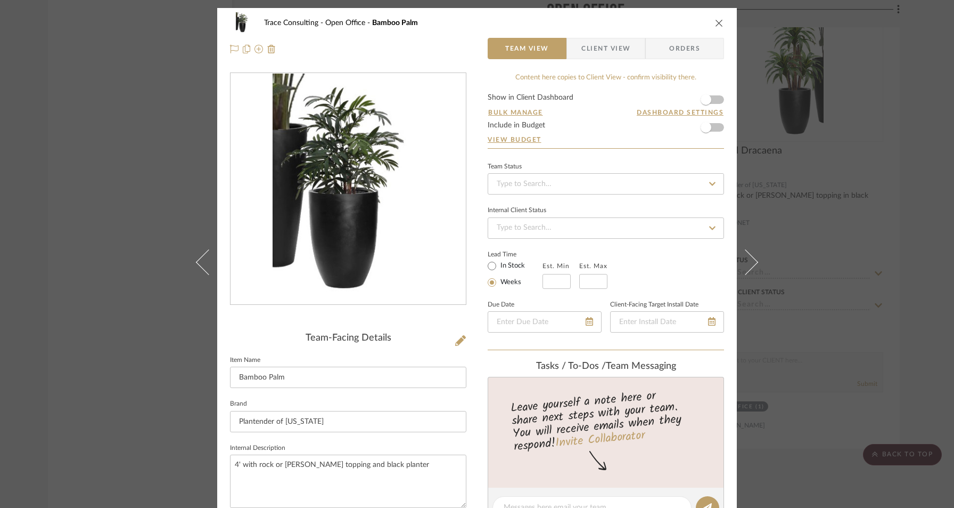
click at [717, 22] on icon "close" at bounding box center [719, 23] width 9 height 9
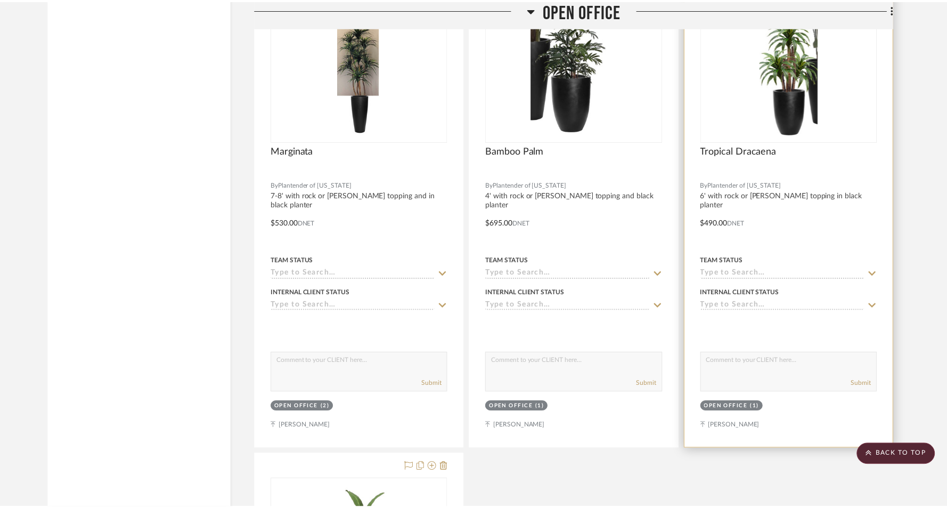
scroll to position [2357, 0]
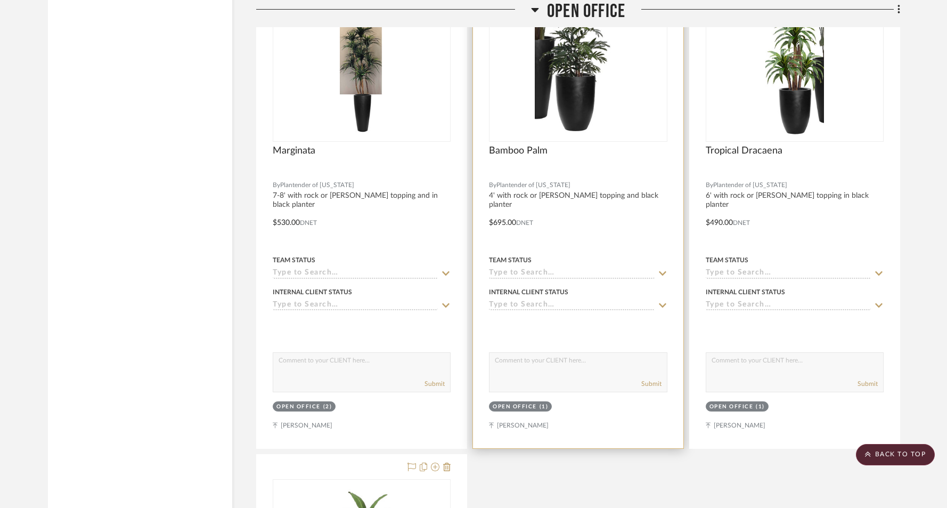
click at [613, 216] on div at bounding box center [578, 215] width 210 height 466
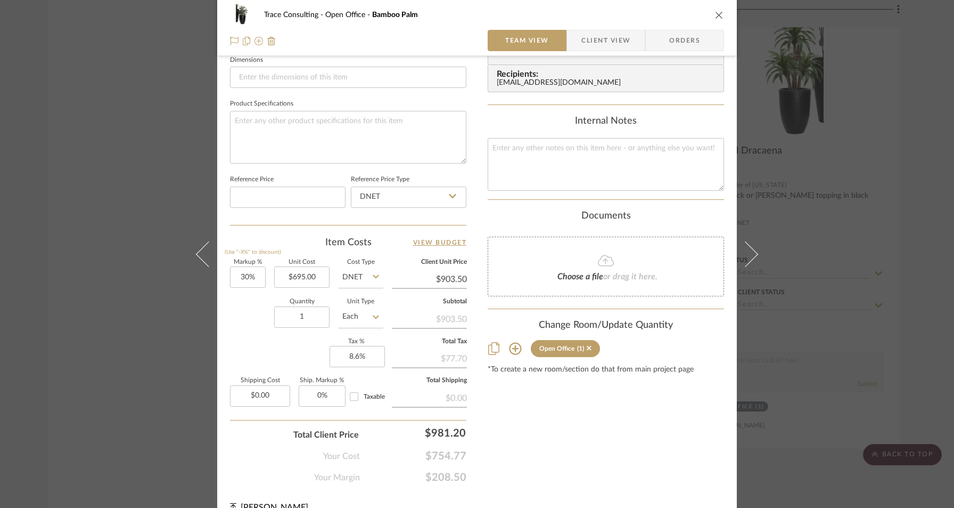
scroll to position [472, 0]
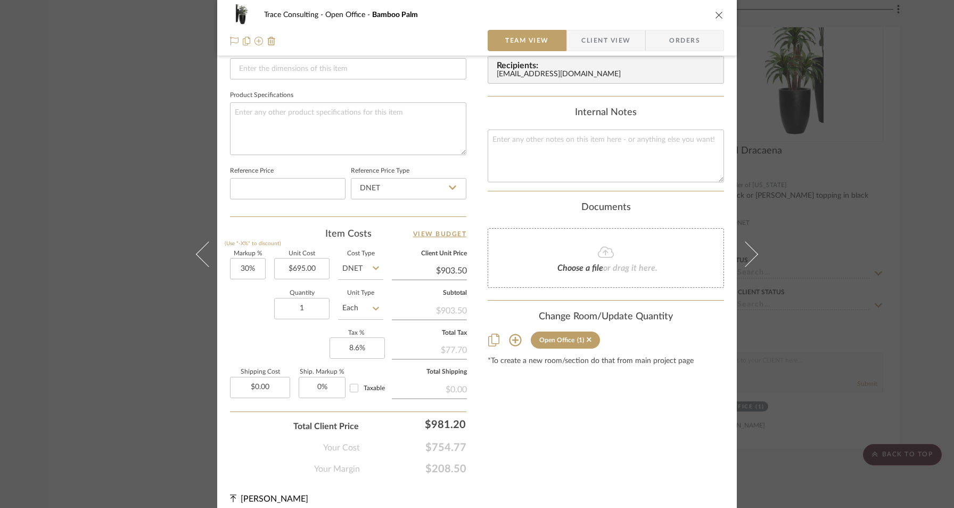
click at [513, 342] on icon at bounding box center [515, 339] width 13 height 13
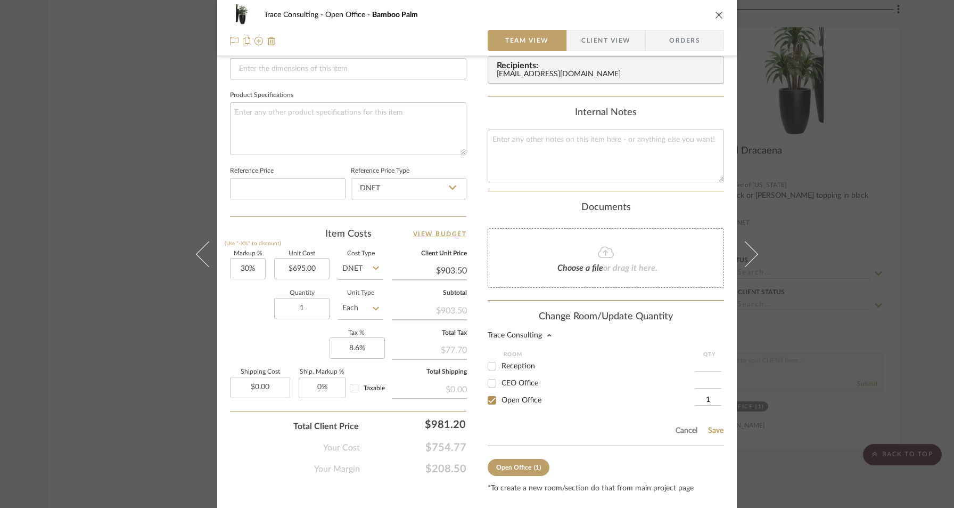
click at [491, 367] on input "Reception" at bounding box center [492, 365] width 17 height 17
checkbox input "true"
type input "1"
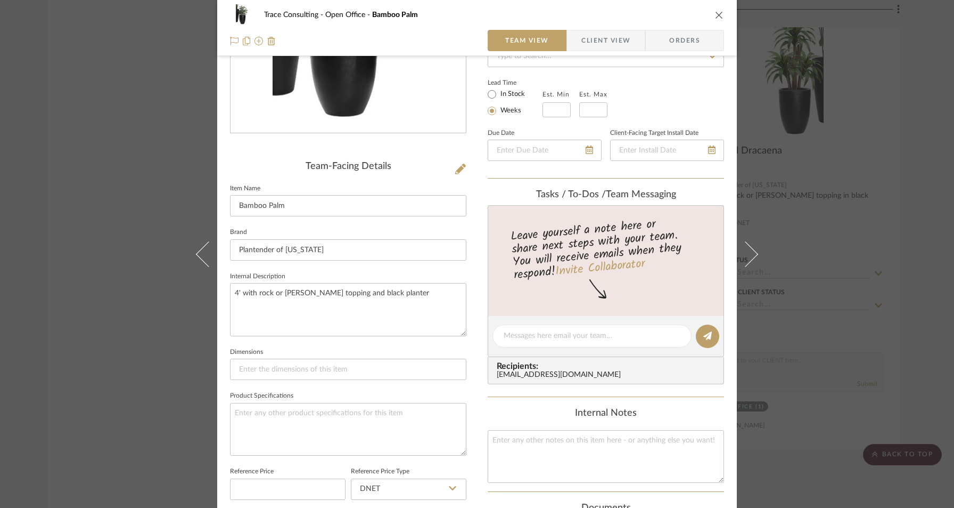
scroll to position [0, 0]
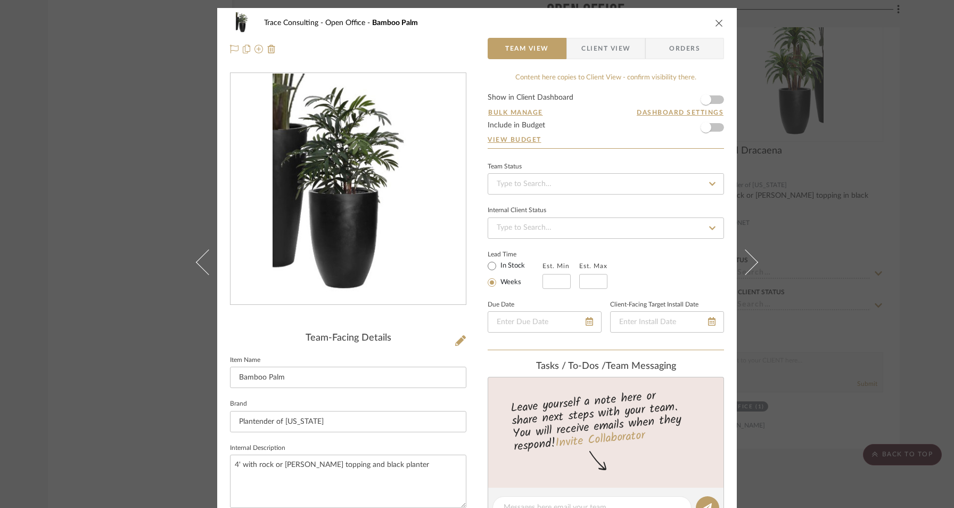
click at [720, 22] on button "close" at bounding box center [720, 23] width 10 height 10
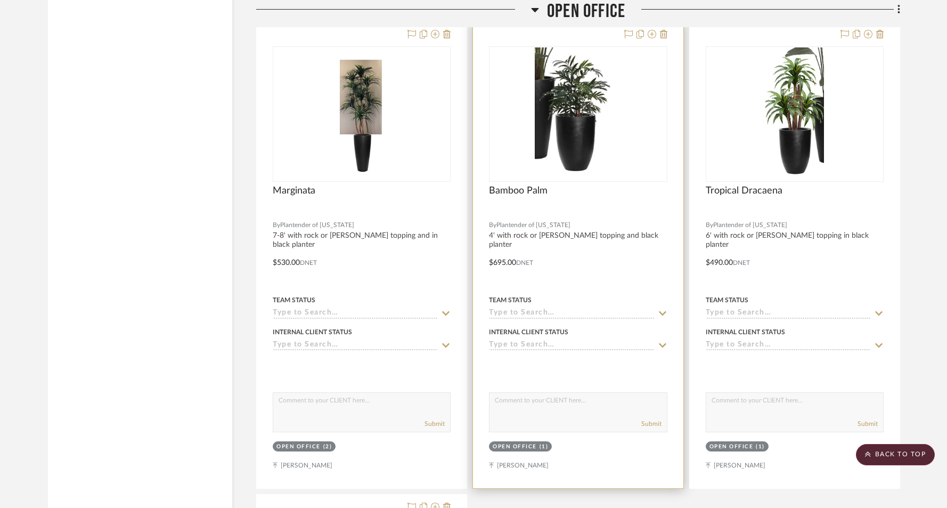
scroll to position [2320, 0]
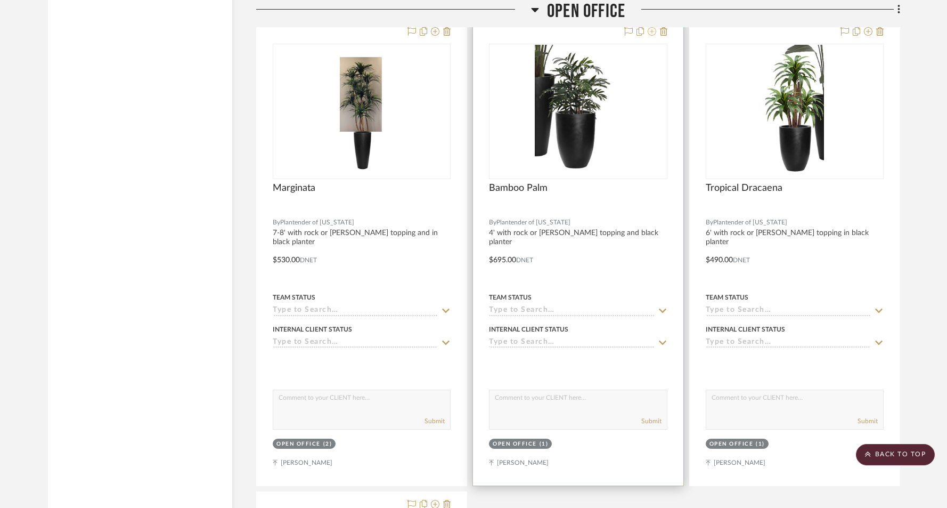
click at [651, 30] on icon at bounding box center [652, 31] width 9 height 9
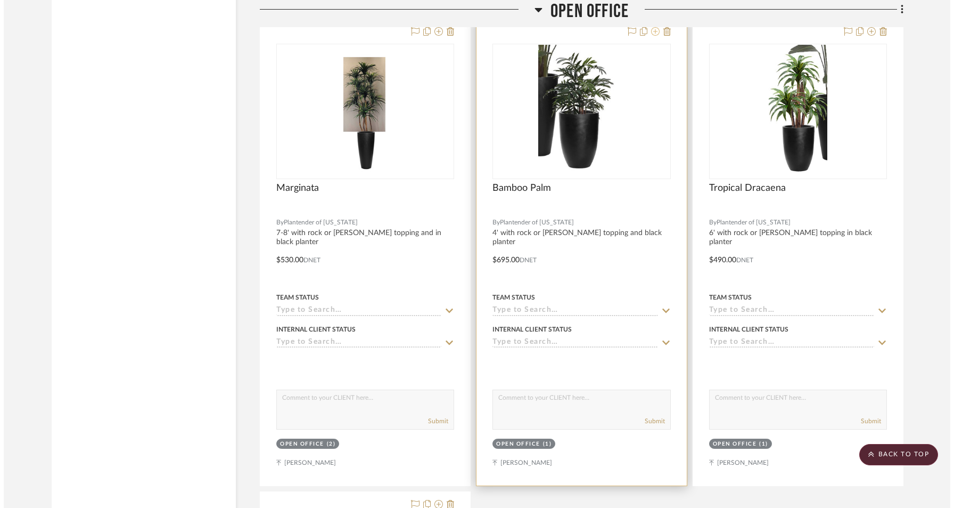
scroll to position [0, 0]
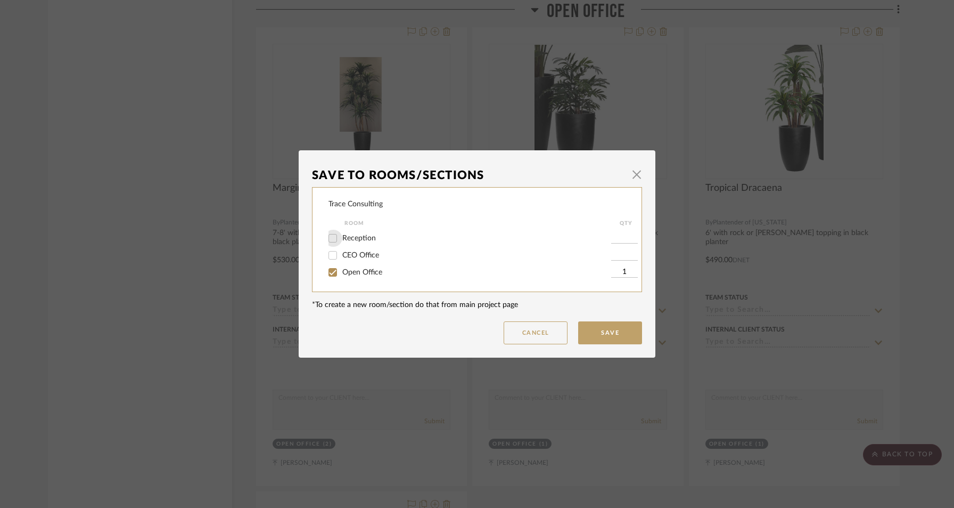
click at [328, 238] on input "Reception" at bounding box center [332, 238] width 17 height 17
checkbox input "true"
type input "1"
drag, startPoint x: 594, startPoint y: 333, endPoint x: 595, endPoint y: 338, distance: 5.4
click at [594, 332] on button "Save" at bounding box center [610, 332] width 64 height 23
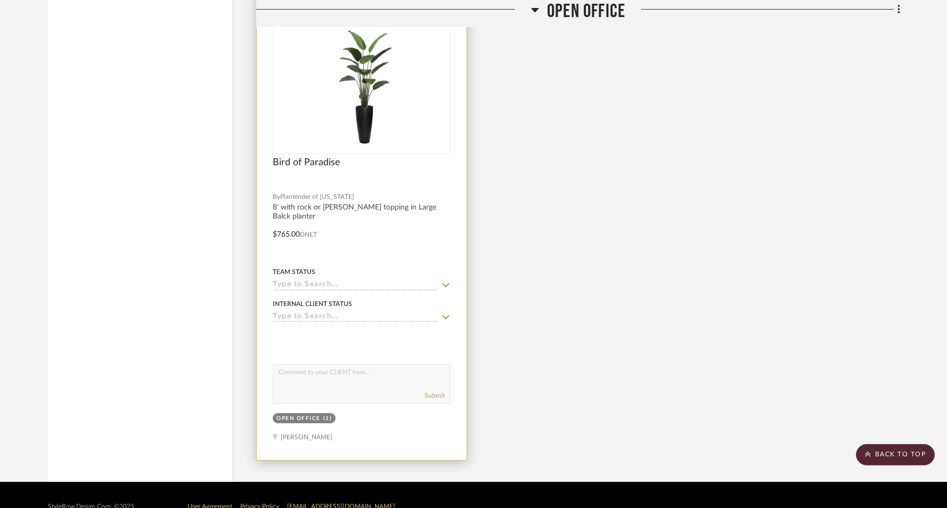
scroll to position [2837, 0]
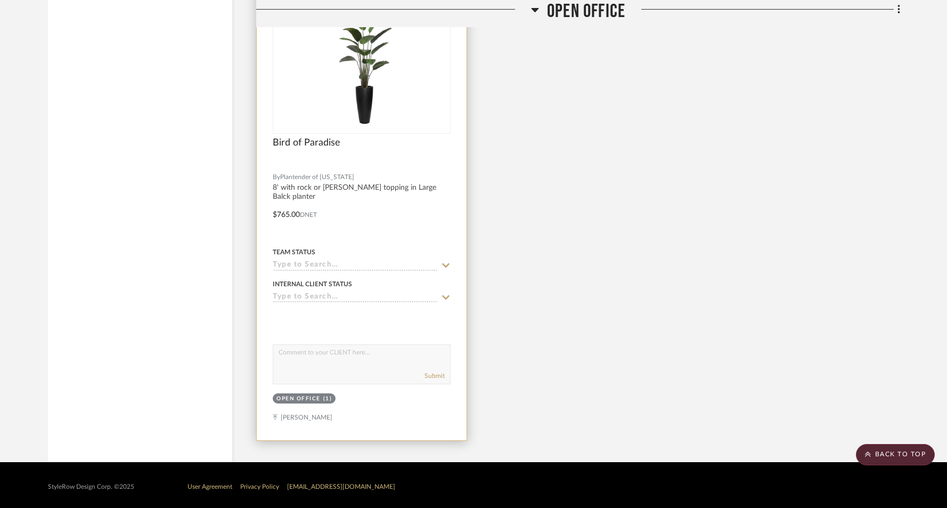
click at [324, 397] on div "(1)" at bounding box center [327, 399] width 9 height 8
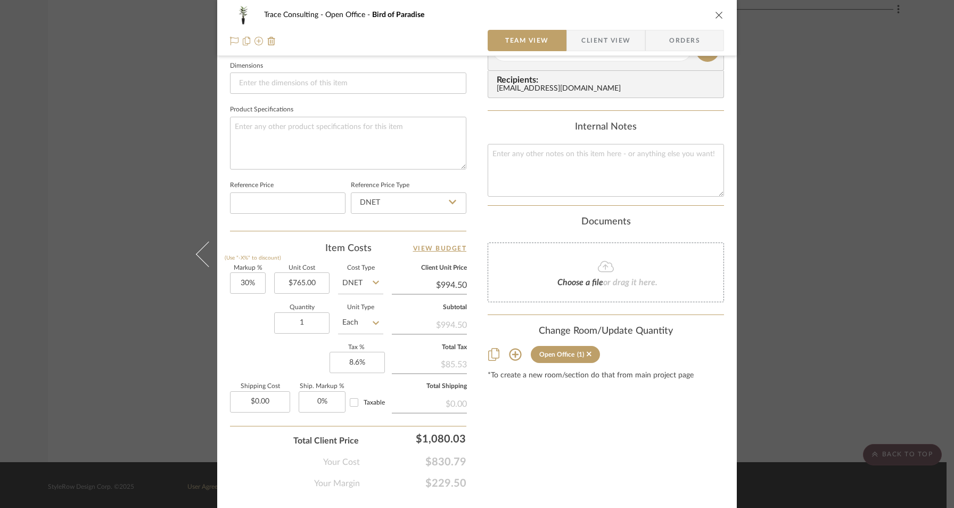
scroll to position [480, 0]
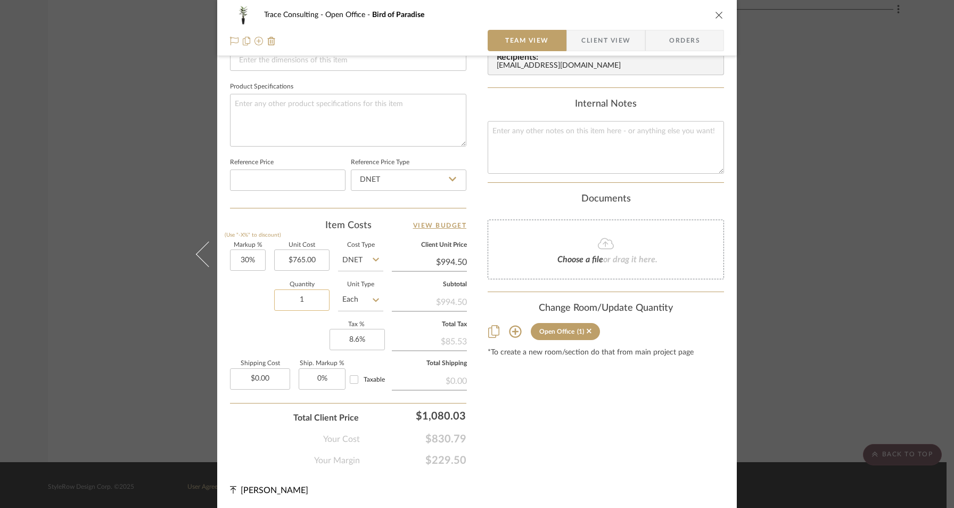
click at [313, 303] on input "1" at bounding box center [301, 299] width 55 height 21
type input "2"
click at [531, 427] on div "Content here copies to Client View - confirm visibility there. Show in Client D…" at bounding box center [606, 29] width 236 height 875
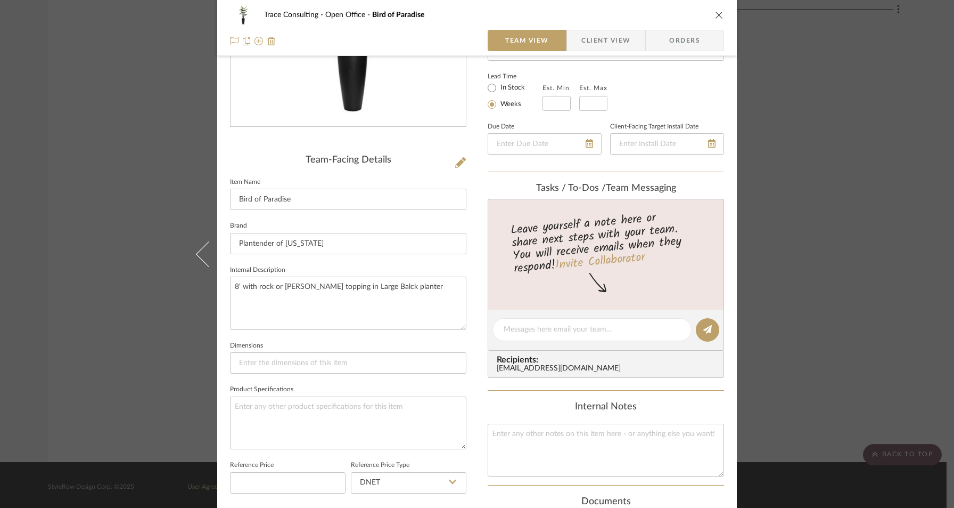
scroll to position [0, 0]
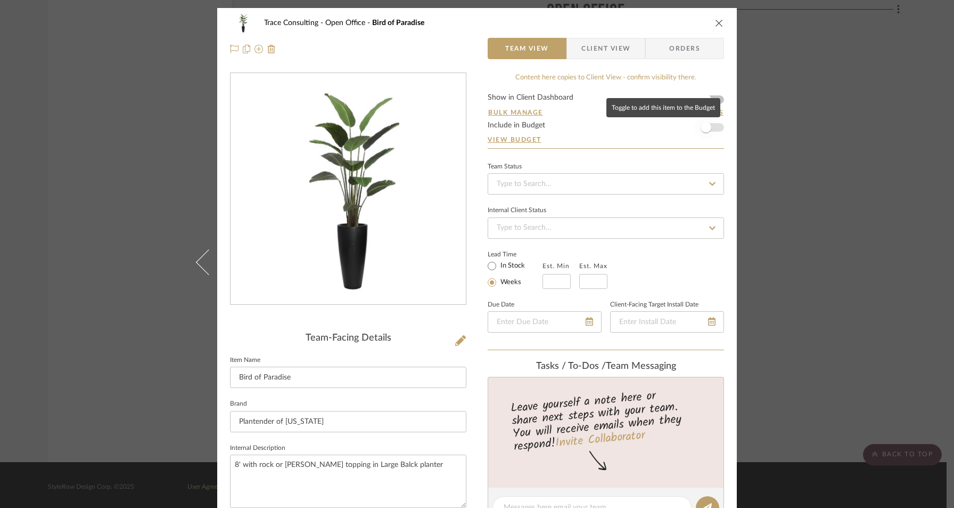
click at [710, 129] on span "button" at bounding box center [706, 127] width 23 height 23
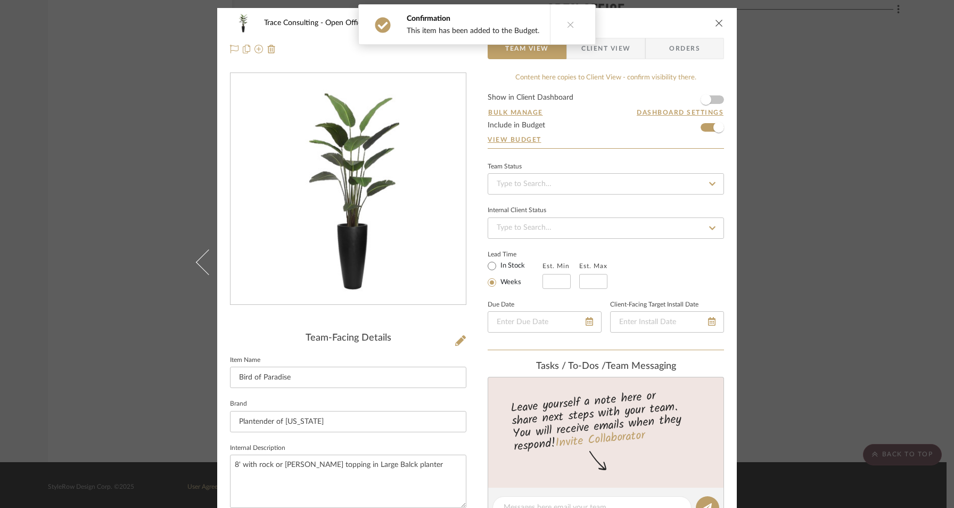
click at [716, 22] on icon "close" at bounding box center [719, 23] width 9 height 9
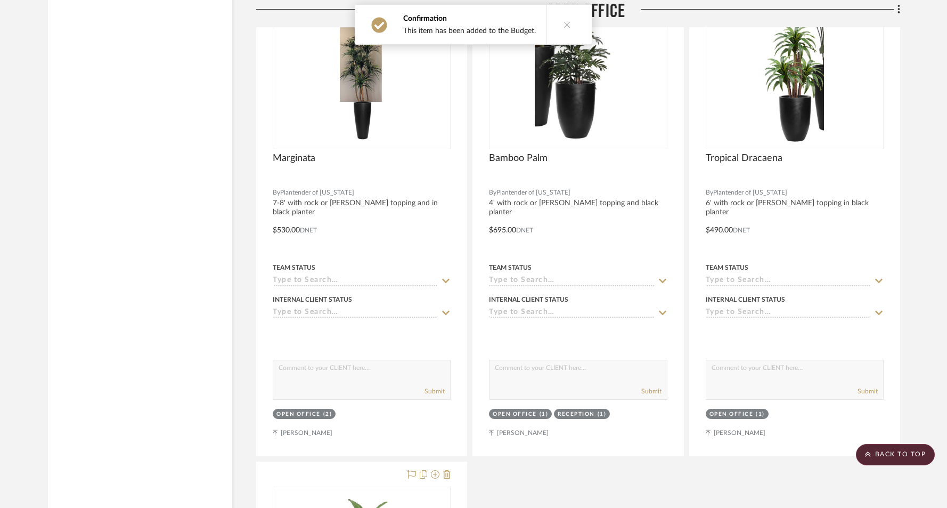
scroll to position [2209, 0]
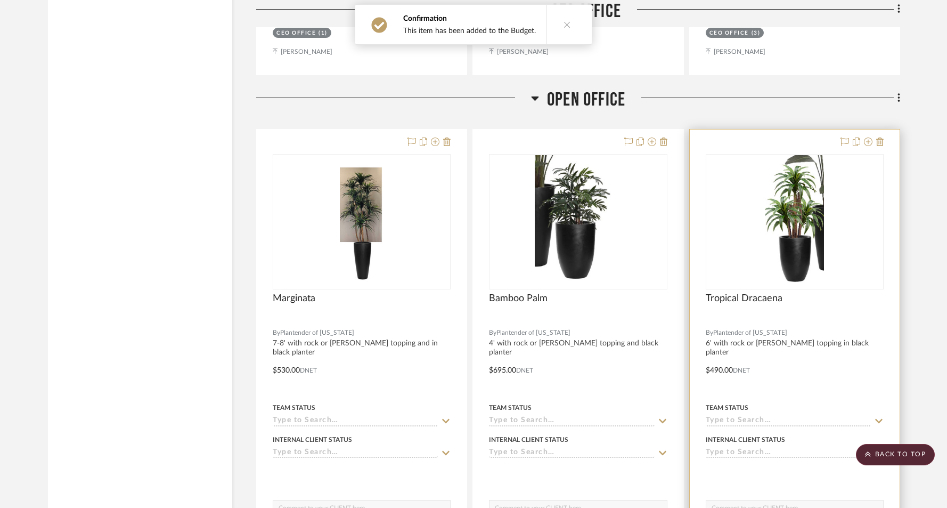
click at [810, 187] on img "0" at bounding box center [794, 221] width 59 height 133
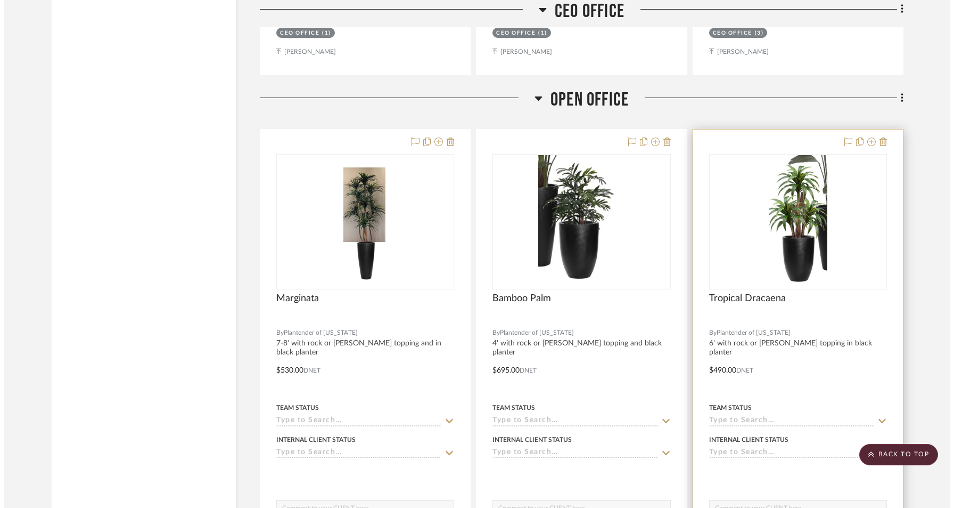
scroll to position [0, 0]
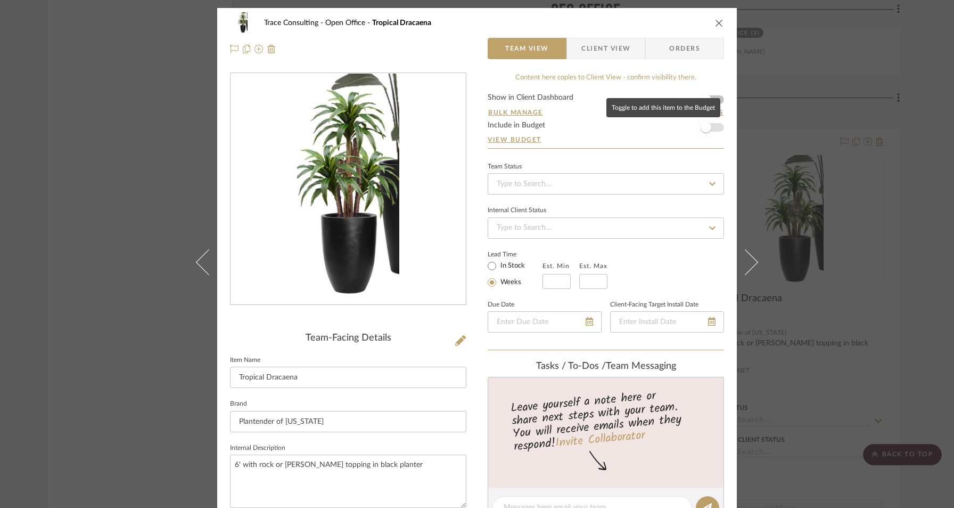
click at [709, 132] on span "button" at bounding box center [706, 127] width 23 height 23
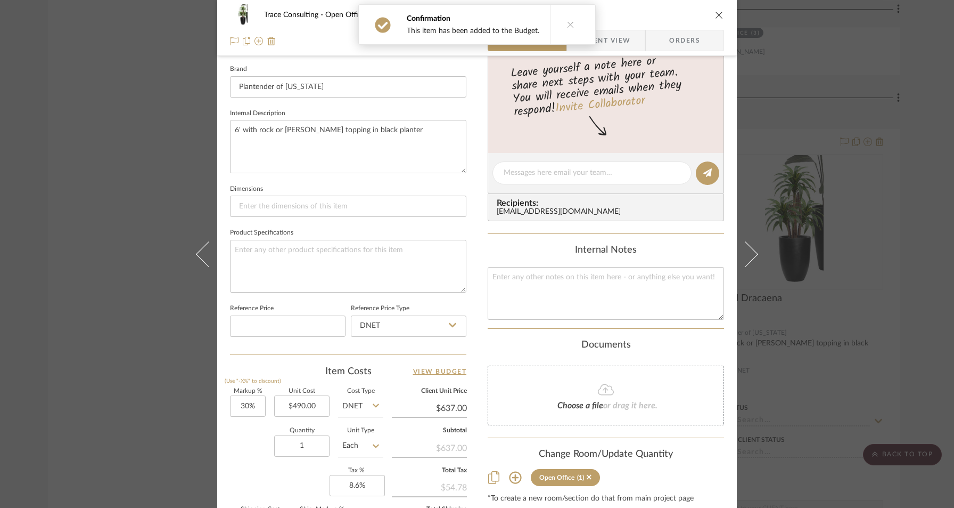
scroll to position [480, 0]
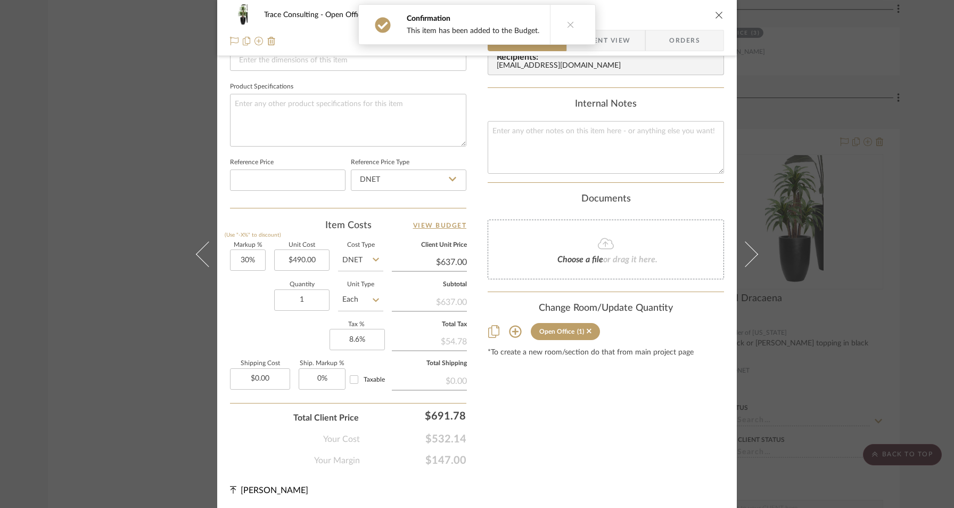
click at [718, 11] on icon "close" at bounding box center [719, 15] width 9 height 9
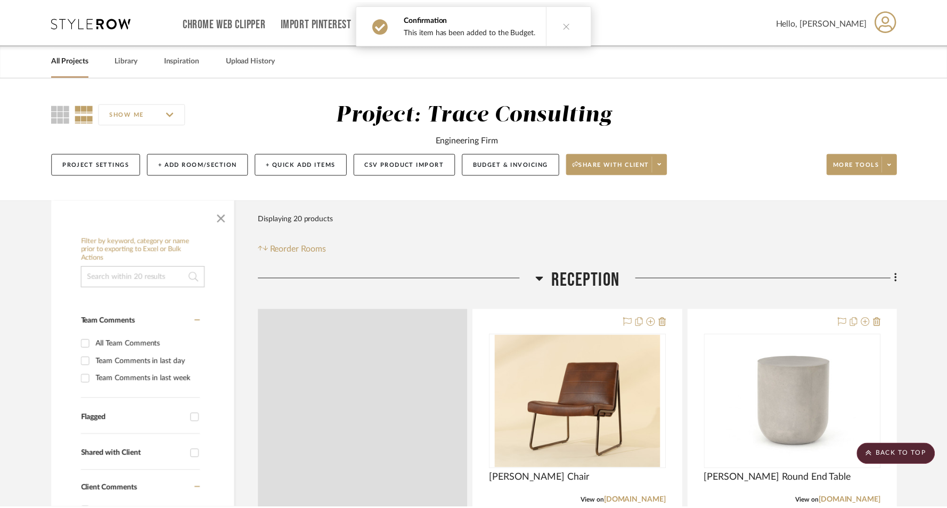
scroll to position [2209, 0]
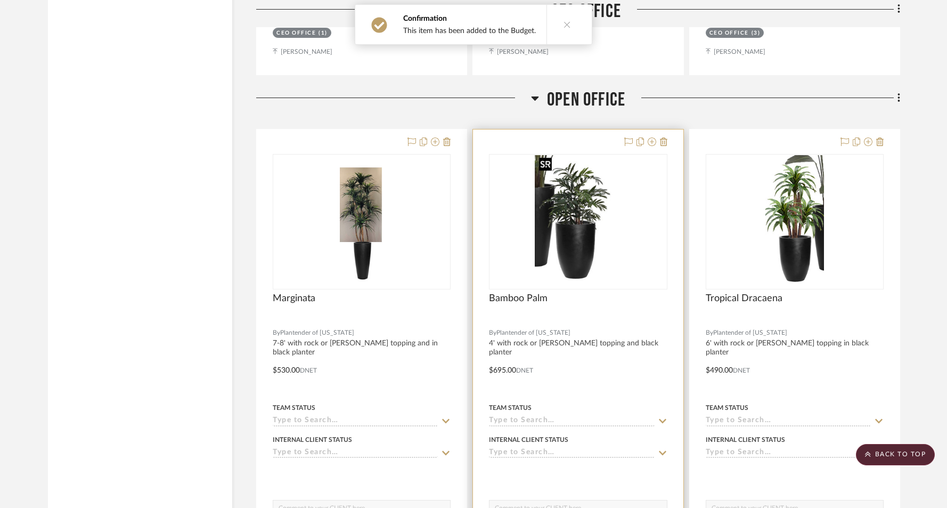
click at [566, 201] on img "0" at bounding box center [578, 221] width 87 height 133
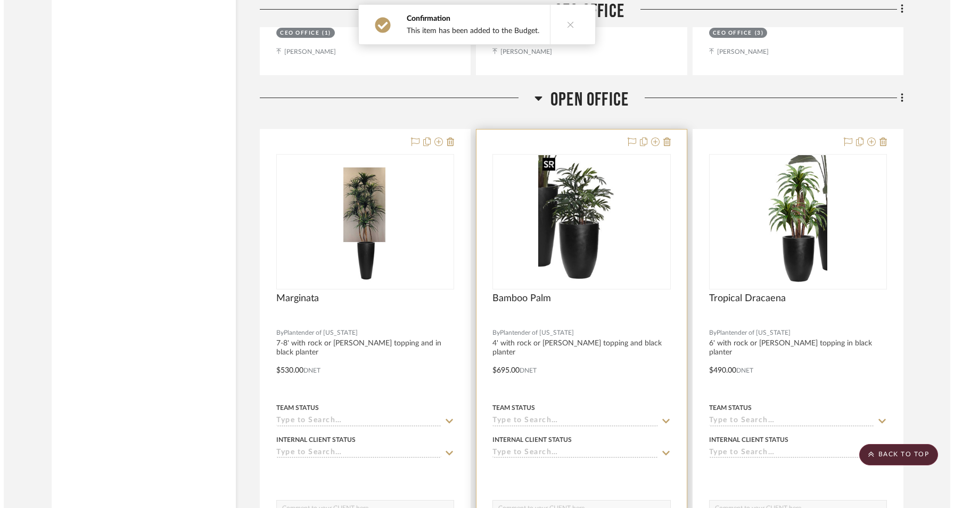
scroll to position [0, 0]
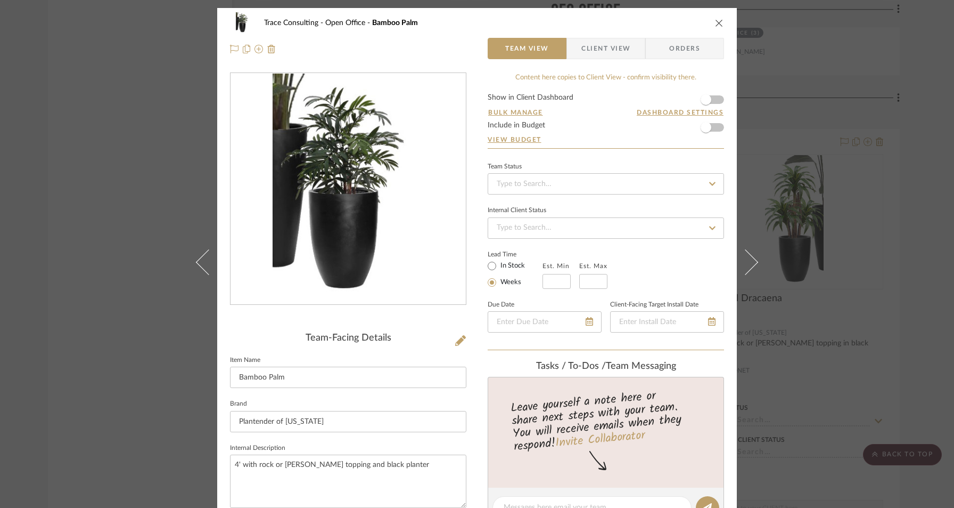
click at [715, 128] on form "Show in Client Dashboard Bulk Manage Dashboard Settings Include in Budget View …" at bounding box center [606, 121] width 236 height 54
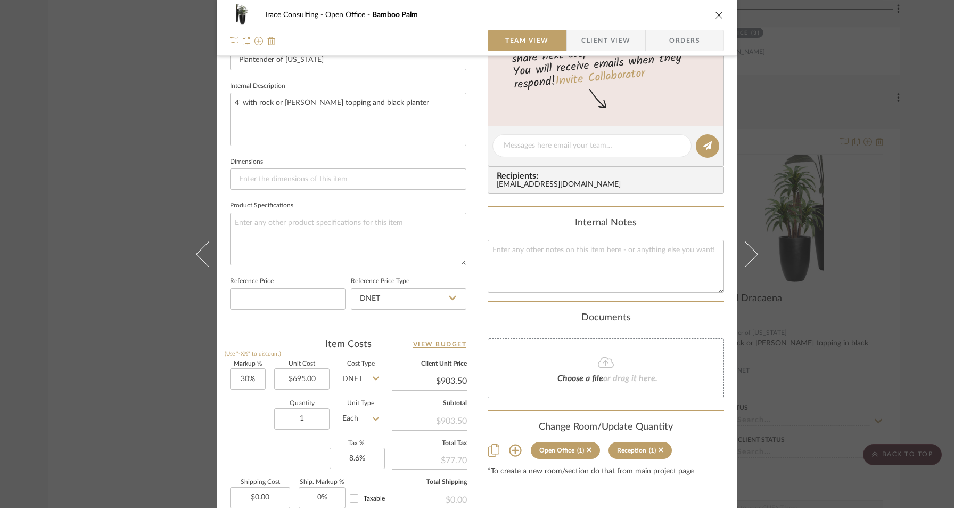
scroll to position [480, 0]
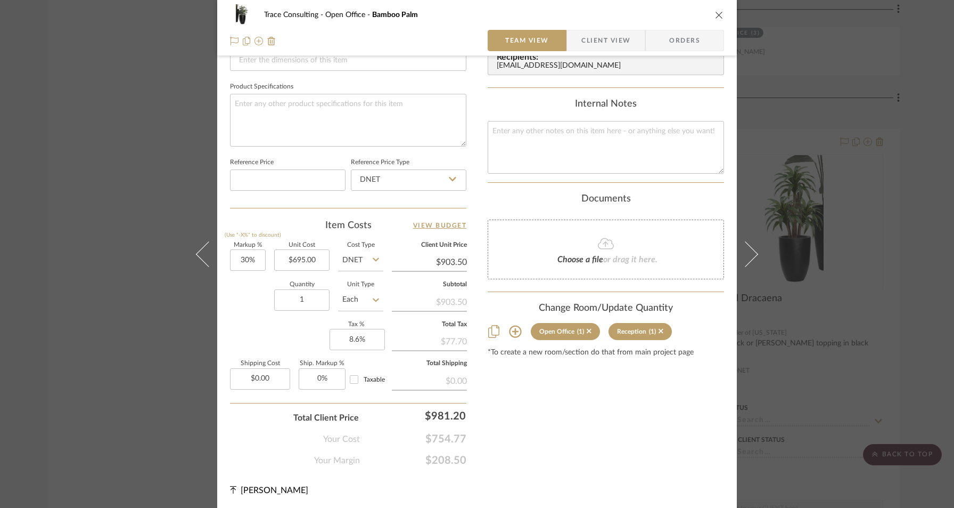
click at [715, 12] on icon "close" at bounding box center [719, 15] width 9 height 9
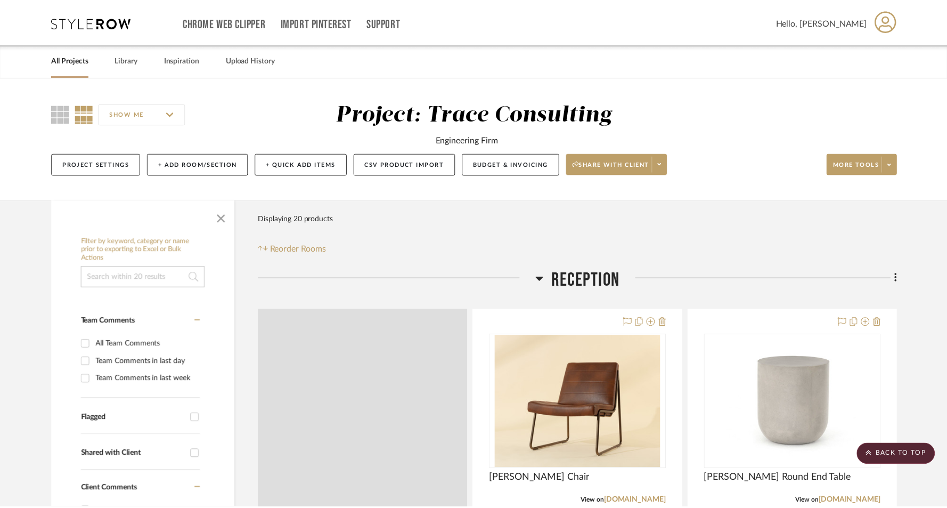
scroll to position [2209, 0]
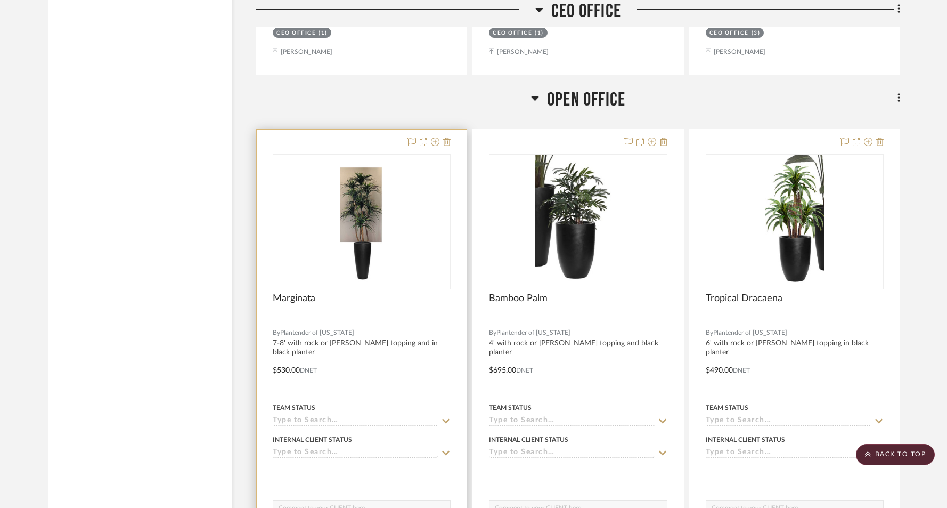
click at [0, 0] on div at bounding box center [0, 0] width 0 height 0
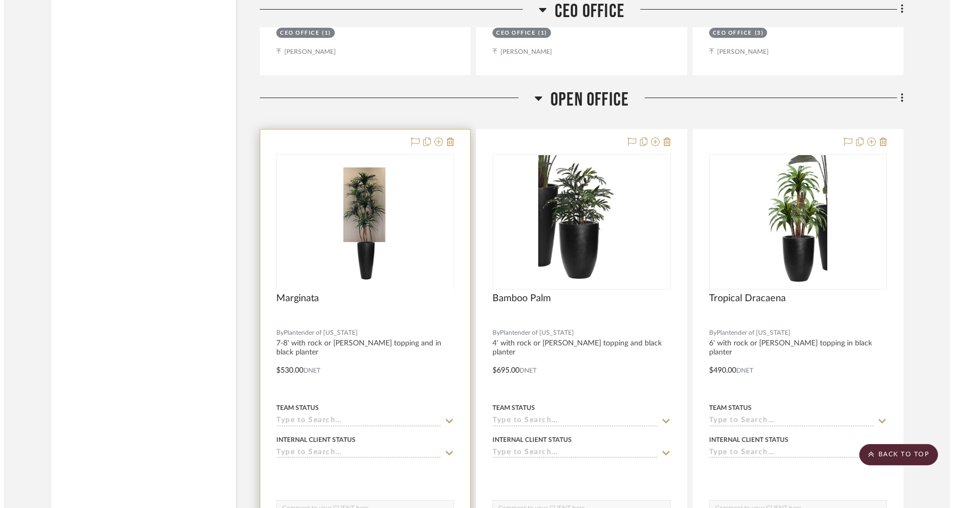
scroll to position [0, 0]
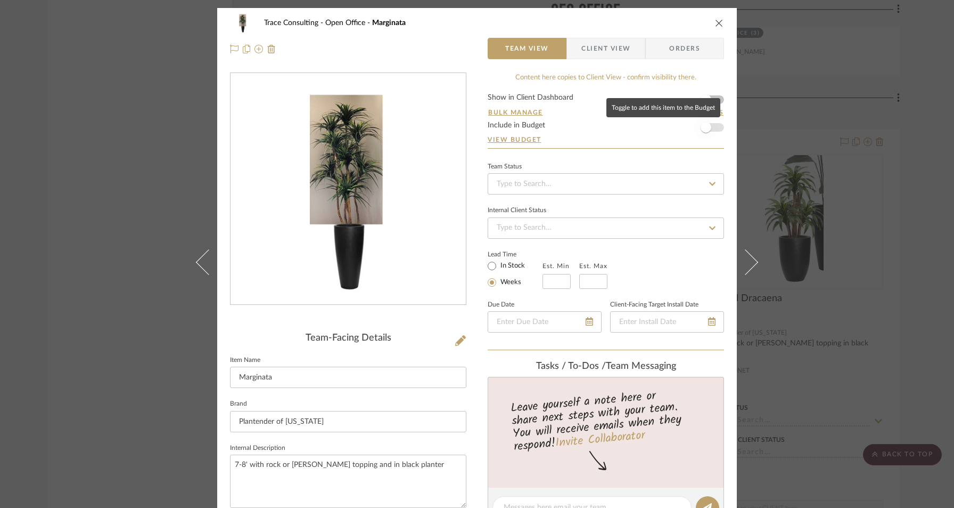
click at [708, 128] on span "button" at bounding box center [706, 127] width 23 height 23
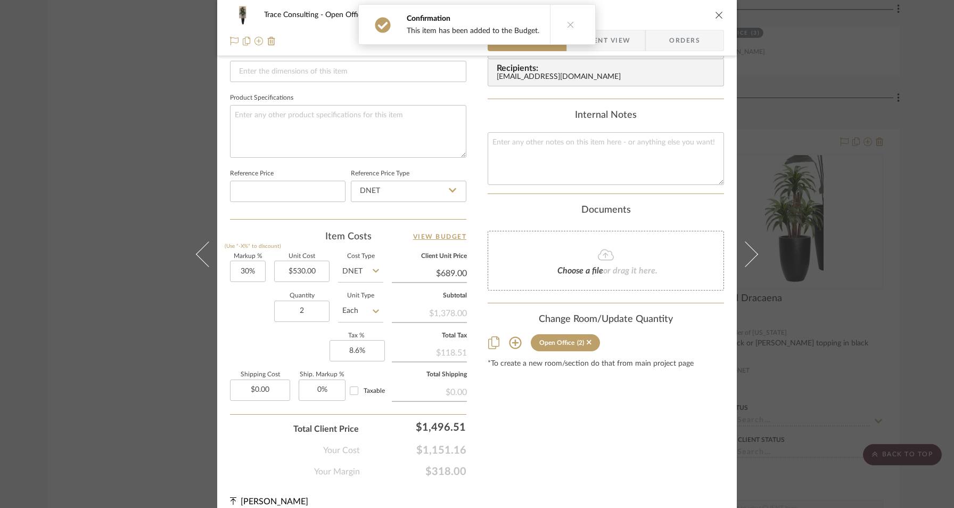
scroll to position [480, 0]
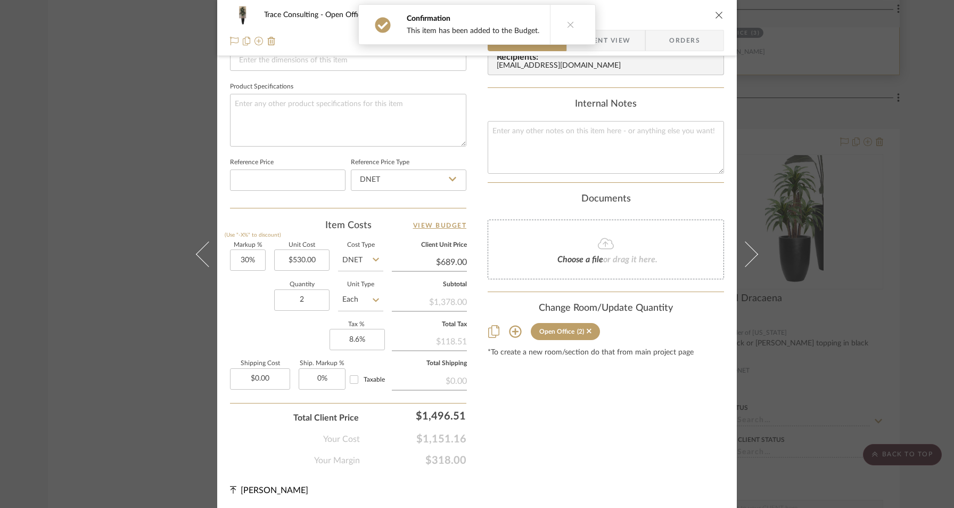
drag, startPoint x: 715, startPoint y: 15, endPoint x: 714, endPoint y: 42, distance: 27.2
click at [715, 15] on icon "close" at bounding box center [719, 15] width 9 height 9
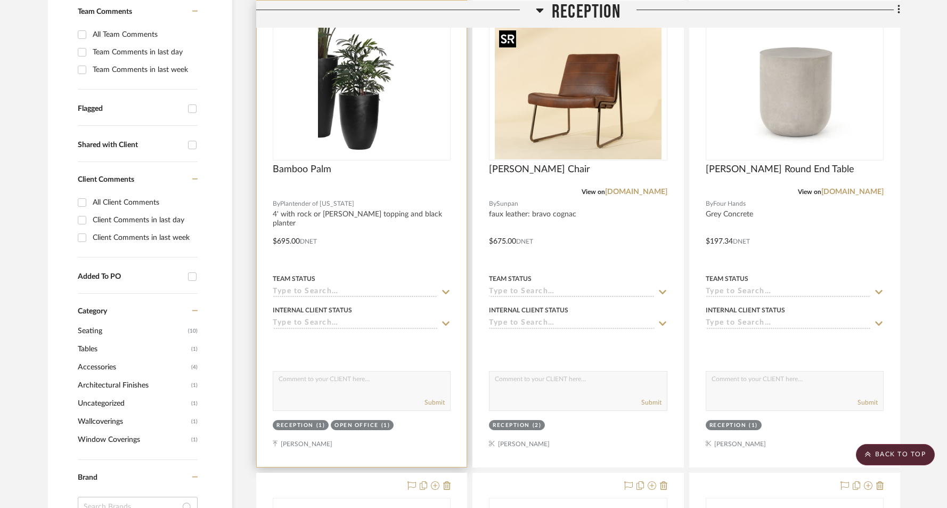
scroll to position [339, 0]
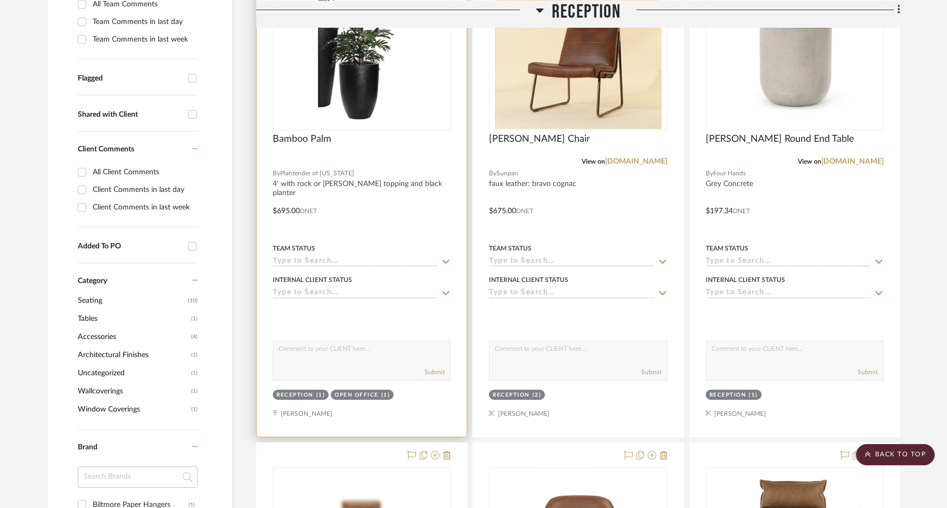
click at [424, 145] on div "Bamboo Palm" at bounding box center [362, 144] width 178 height 23
click at [404, 132] on div at bounding box center [362, 203] width 210 height 466
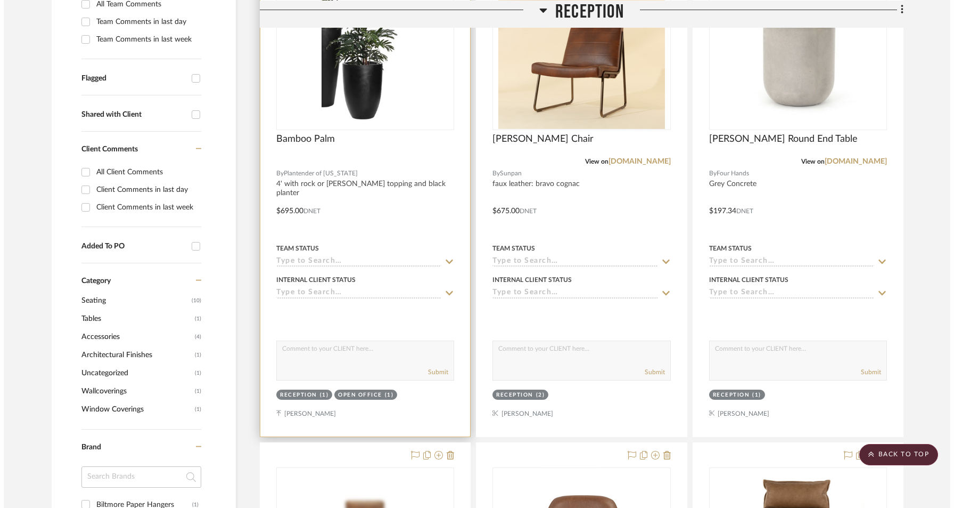
scroll to position [0, 0]
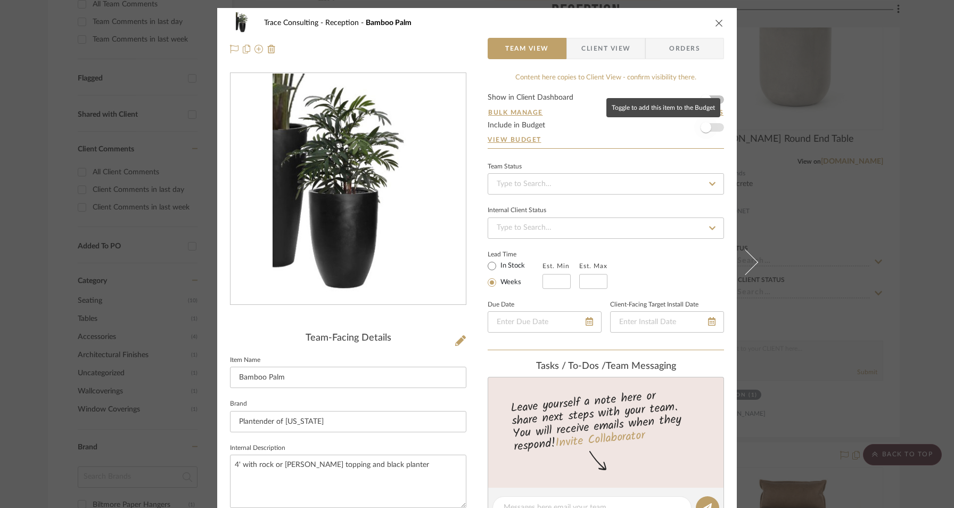
click at [701, 128] on span "button" at bounding box center [706, 127] width 11 height 11
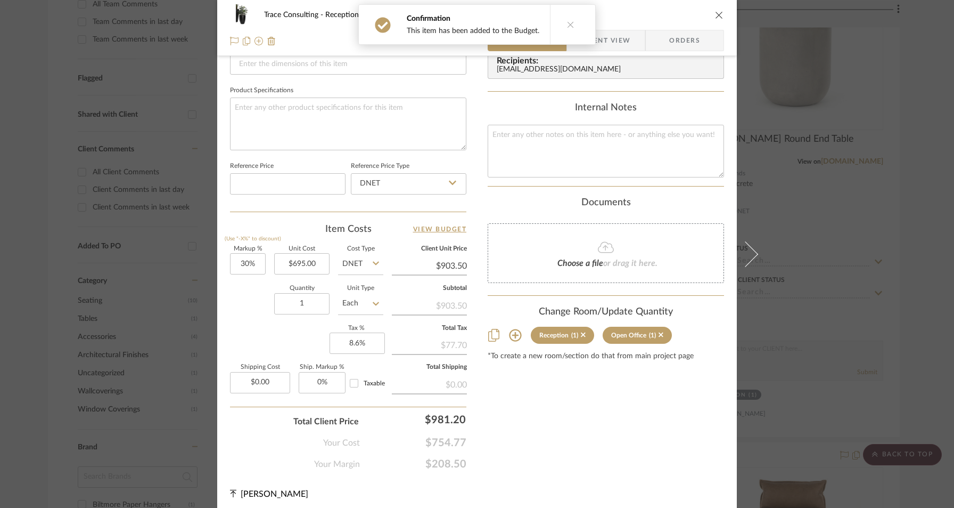
scroll to position [480, 0]
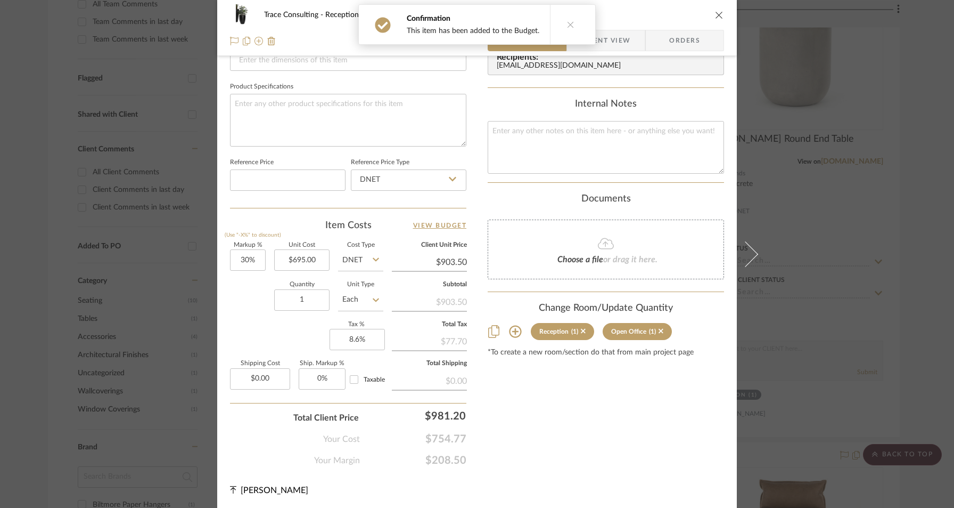
click at [718, 14] on icon "close" at bounding box center [719, 15] width 9 height 9
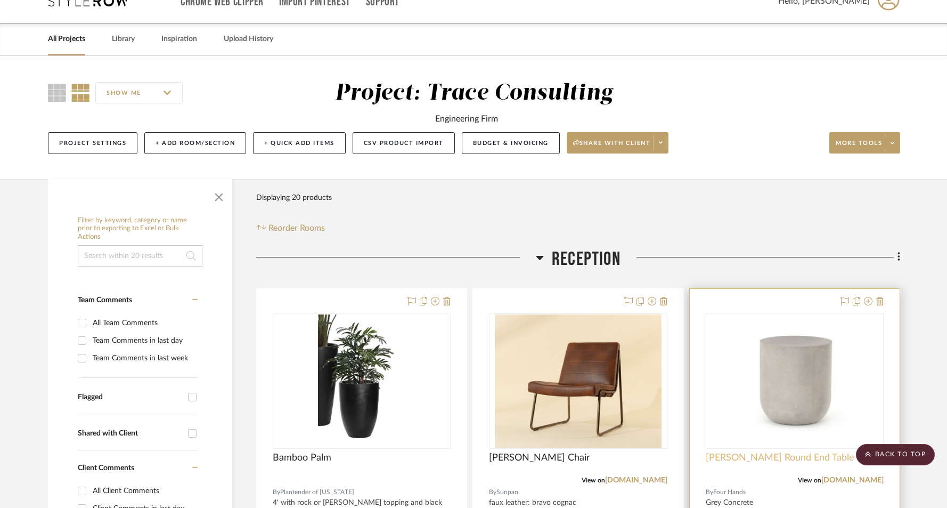
scroll to position [0, 0]
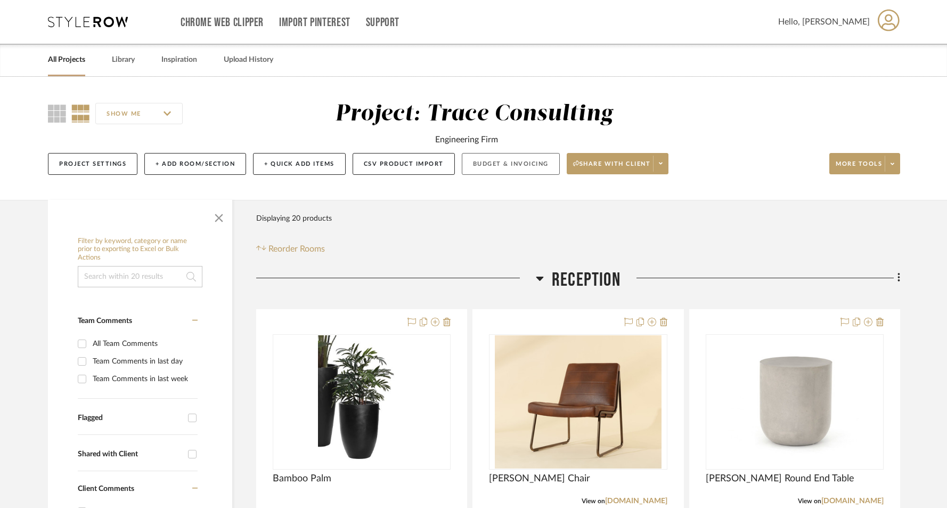
click at [484, 162] on button "Budget & Invoicing" at bounding box center [511, 164] width 98 height 22
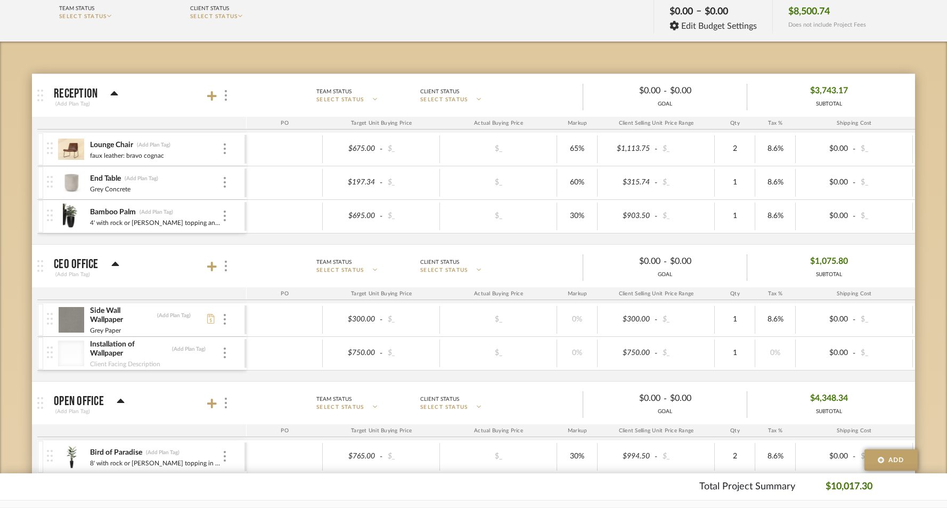
scroll to position [179, 0]
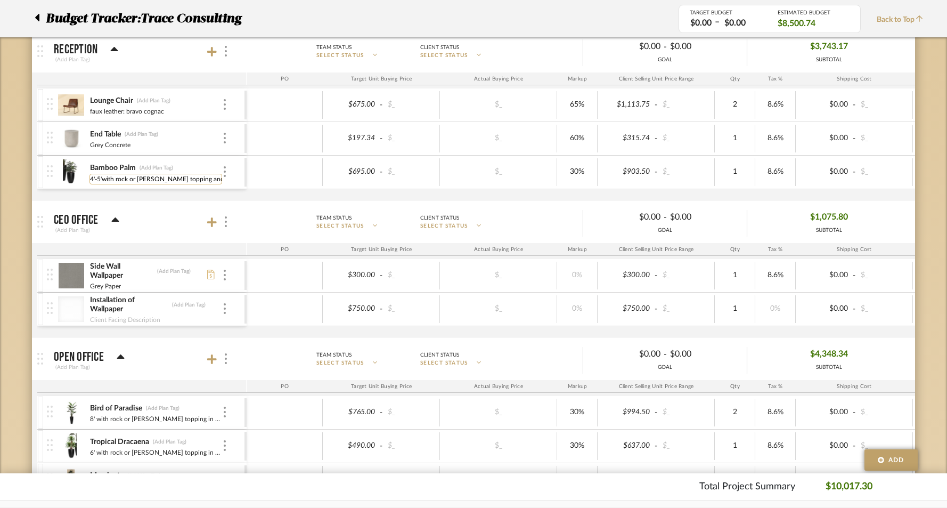
type input "4'-5' with rock or [PERSON_NAME] topping and black planter"
click at [275, 199] on div "Lounge Chair (Add Plan Tag) faux leather: bravo cognac $675.00 - $_ $_ 65% $1,1…" at bounding box center [587, 143] width 1101 height 111
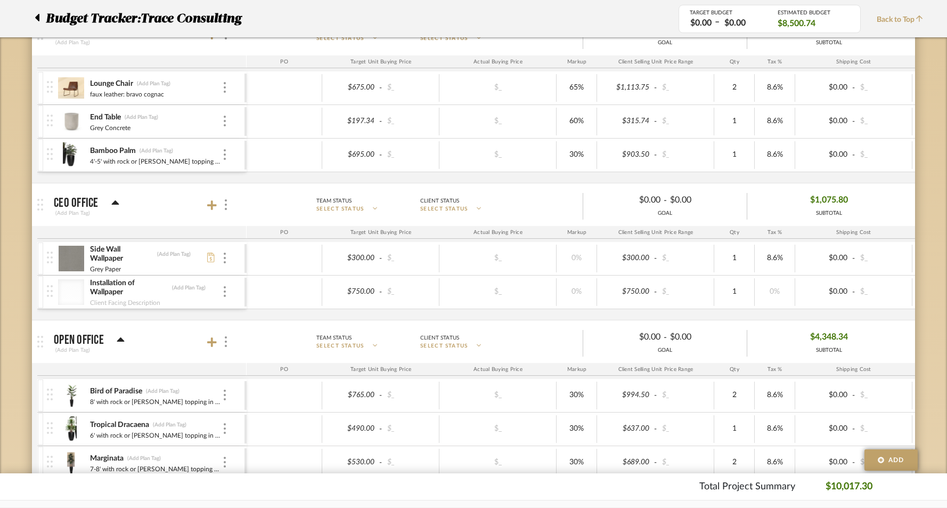
scroll to position [207, 0]
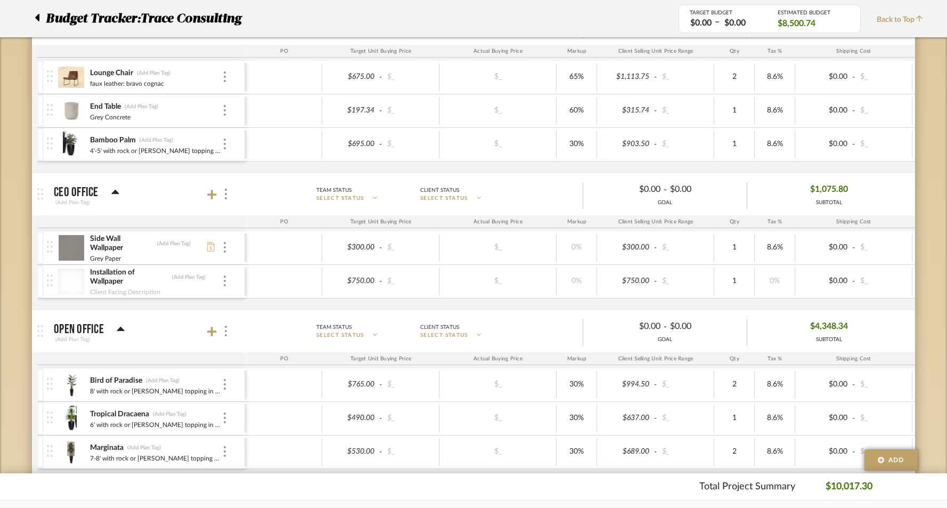
click at [38, 19] on icon at bounding box center [37, 17] width 4 height 7
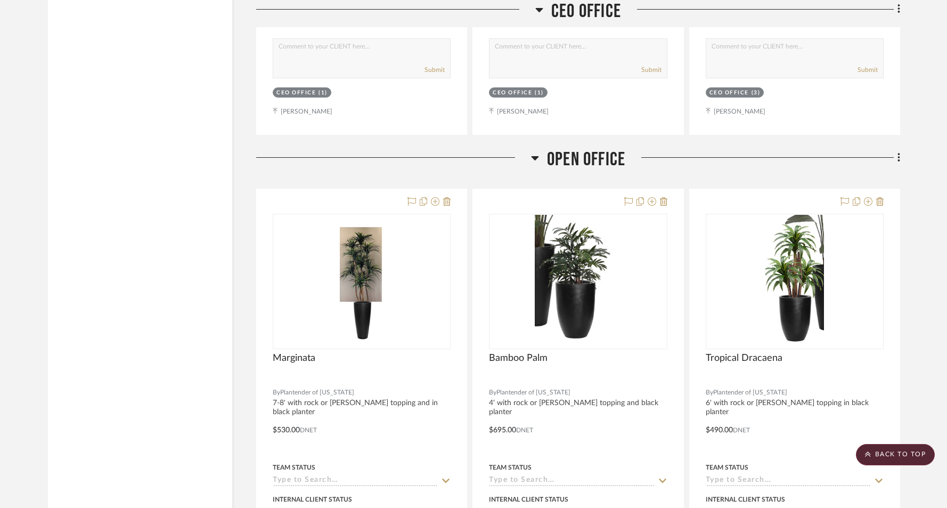
scroll to position [2244, 0]
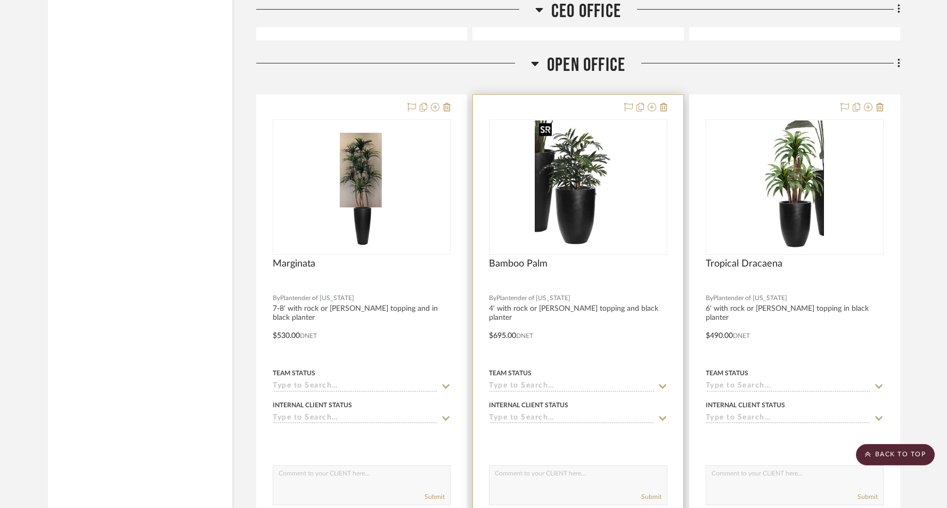
click at [0, 0] on img at bounding box center [0, 0] width 0 height 0
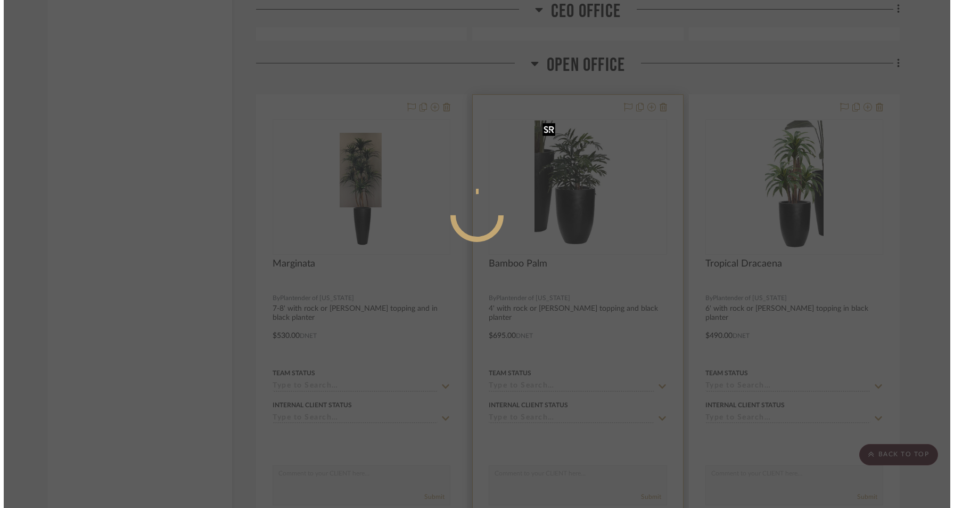
scroll to position [0, 0]
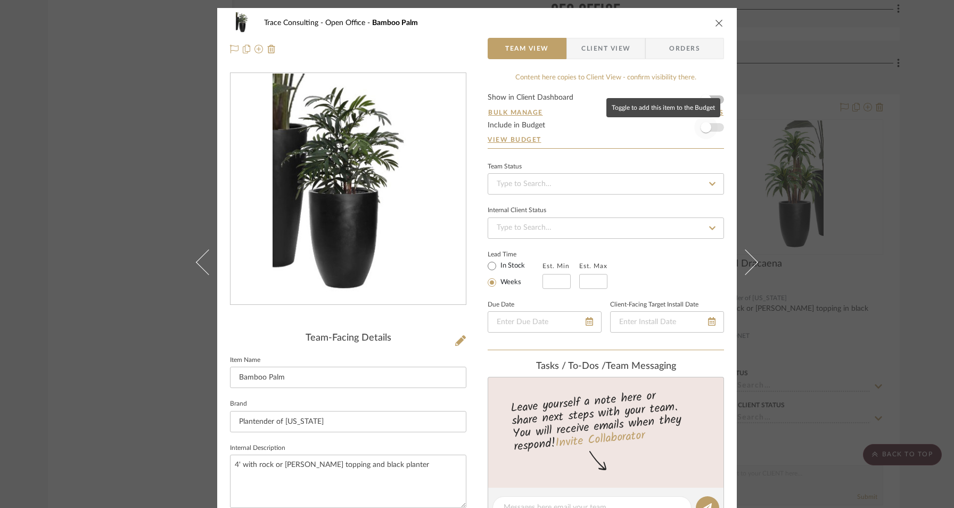
click at [712, 125] on span "button" at bounding box center [706, 127] width 23 height 23
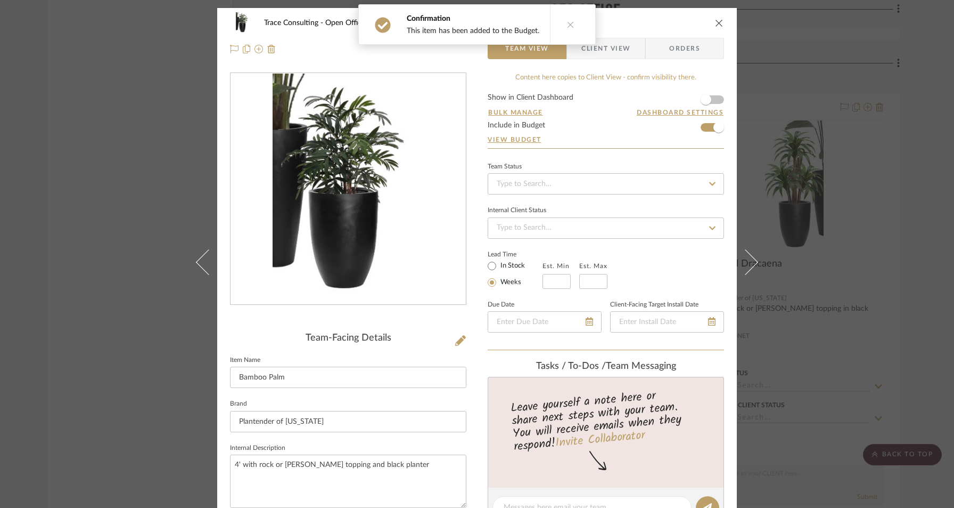
click at [716, 24] on icon "close" at bounding box center [719, 23] width 9 height 9
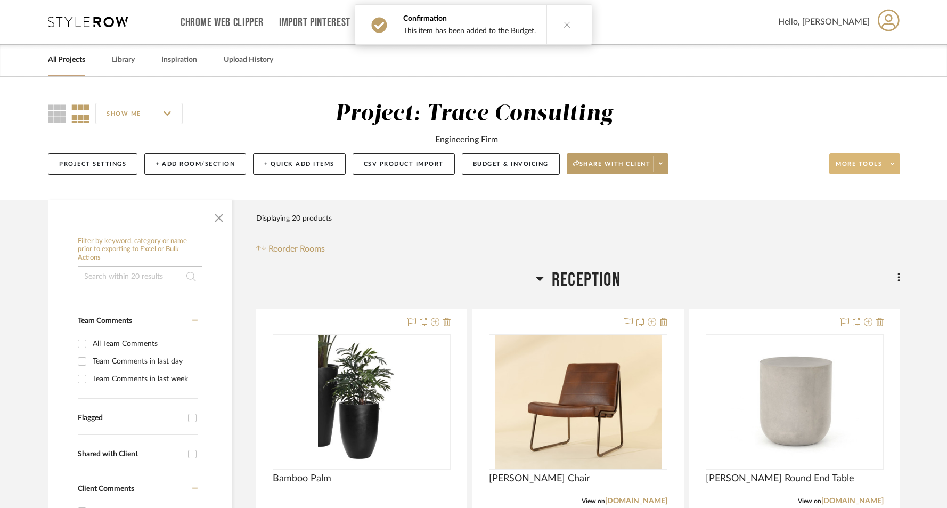
click at [867, 165] on span "More tools" at bounding box center [859, 168] width 46 height 16
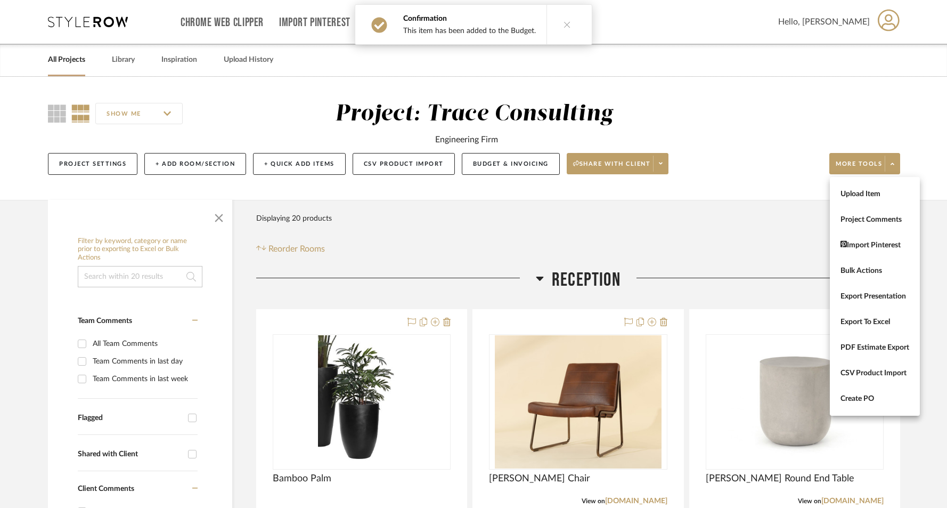
drag, startPoint x: 762, startPoint y: 183, endPoint x: 744, endPoint y: 179, distance: 18.5
click at [756, 181] on div at bounding box center [473, 254] width 947 height 508
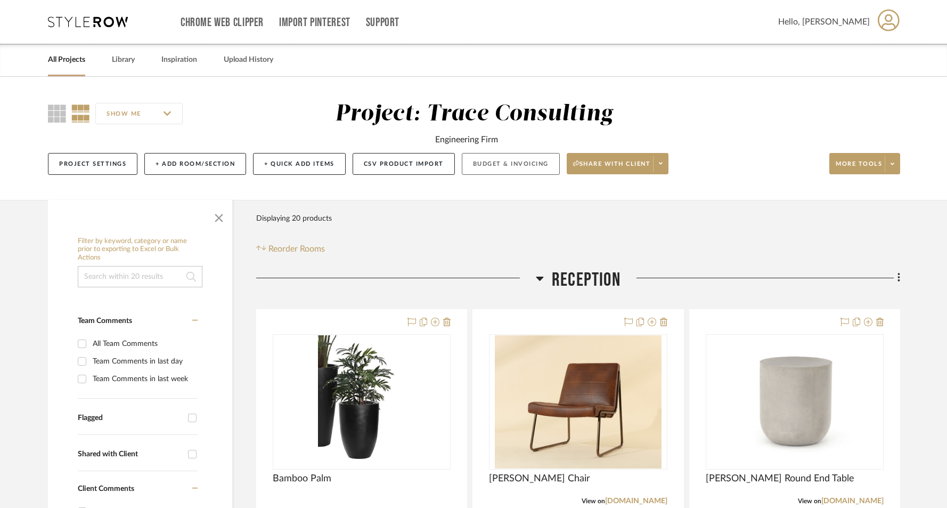
click at [526, 165] on button "Budget & Invoicing" at bounding box center [511, 164] width 98 height 22
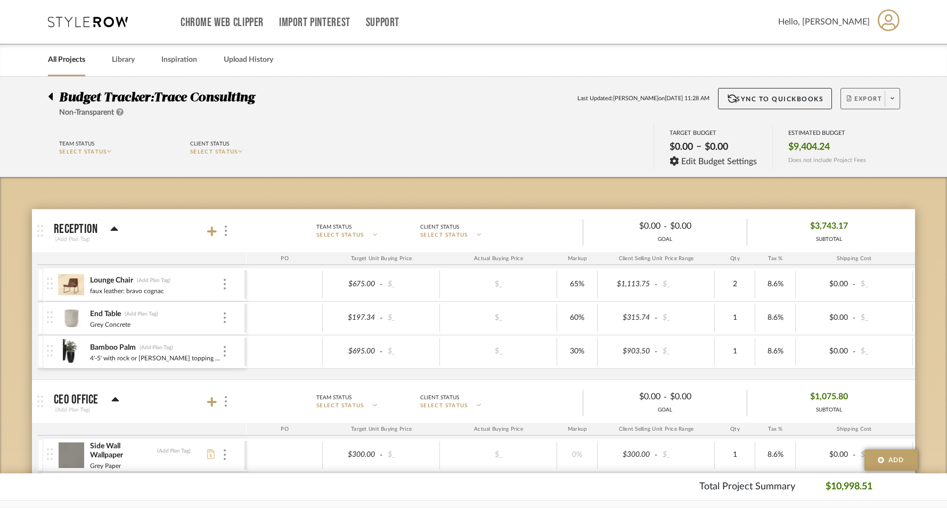
click at [851, 98] on span "Export" at bounding box center [864, 103] width 35 height 16
click at [856, 133] on span "Export PDF" at bounding box center [889, 129] width 80 height 9
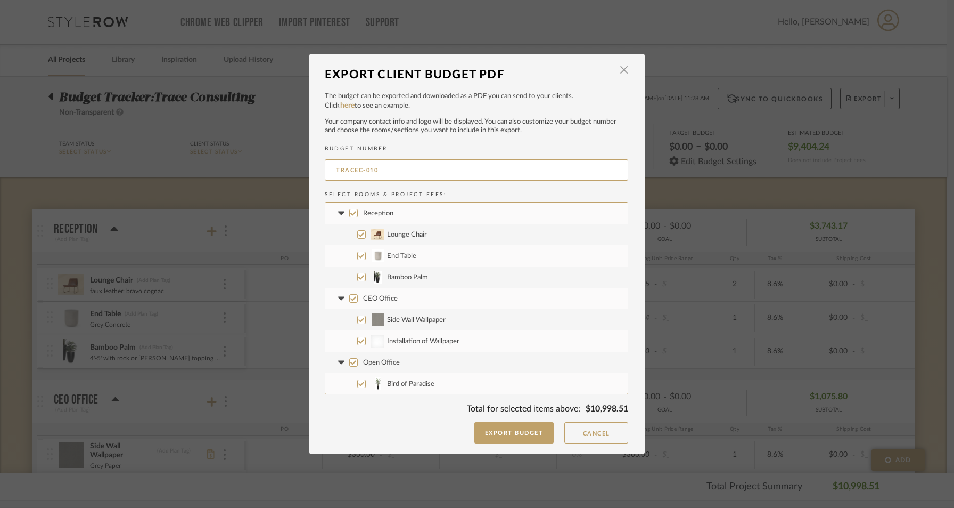
click at [353, 213] on input "Reception" at bounding box center [353, 213] width 9 height 9
checkbox input "false"
drag, startPoint x: 358, startPoint y: 275, endPoint x: 353, endPoint y: 295, distance: 20.6
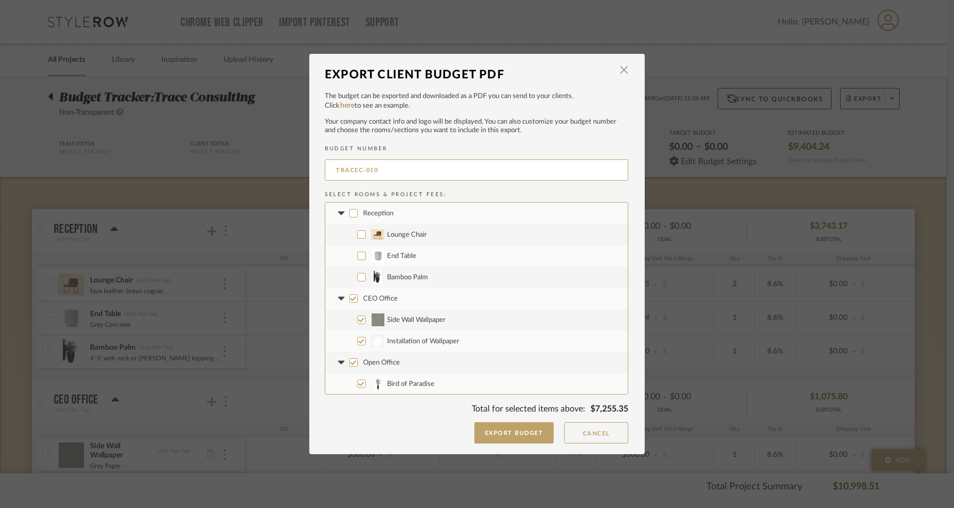
click at [358, 278] on input "Bamboo Palm" at bounding box center [361, 277] width 9 height 9
checkbox input "true"
click at [349, 299] on input "CEO Office" at bounding box center [353, 298] width 9 height 9
checkbox input "false"
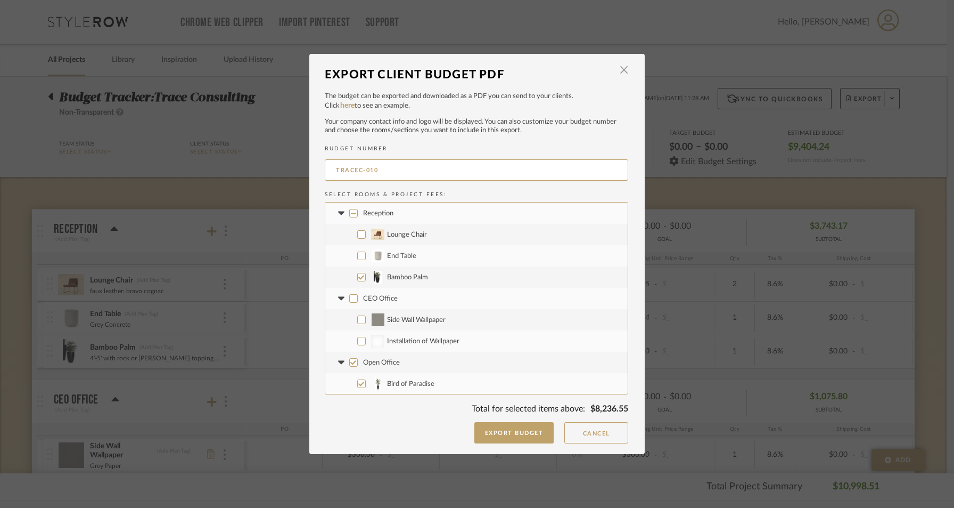
checkbox input "false"
click at [351, 302] on label "Project Wide" at bounding box center [476, 297] width 303 height 21
click at [351, 302] on input "Project Wide" at bounding box center [353, 297] width 9 height 9
checkbox input "false"
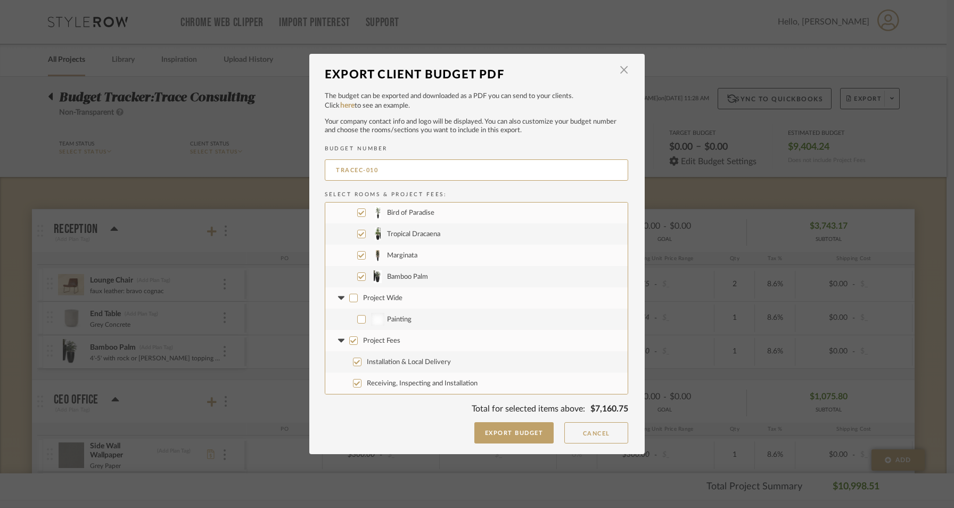
checkbox input "false"
drag, startPoint x: 348, startPoint y: 339, endPoint x: 418, endPoint y: 334, distance: 69.4
click at [349, 338] on input "Project Fees" at bounding box center [353, 340] width 9 height 9
checkbox input "false"
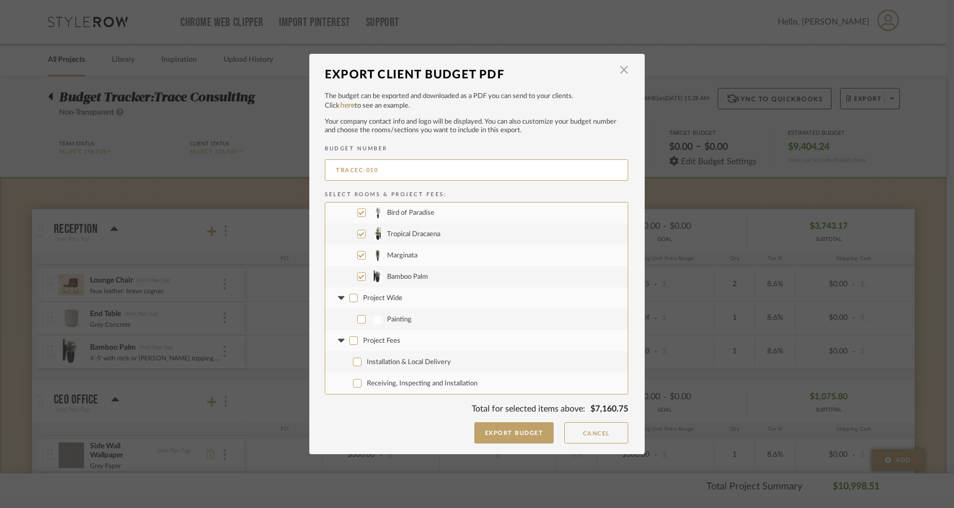
checkbox input "false"
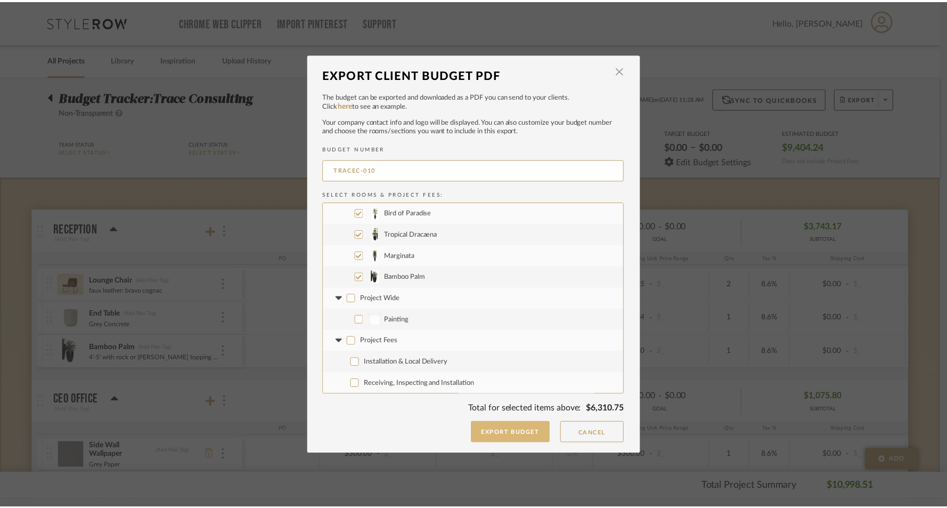
scroll to position [170, 0]
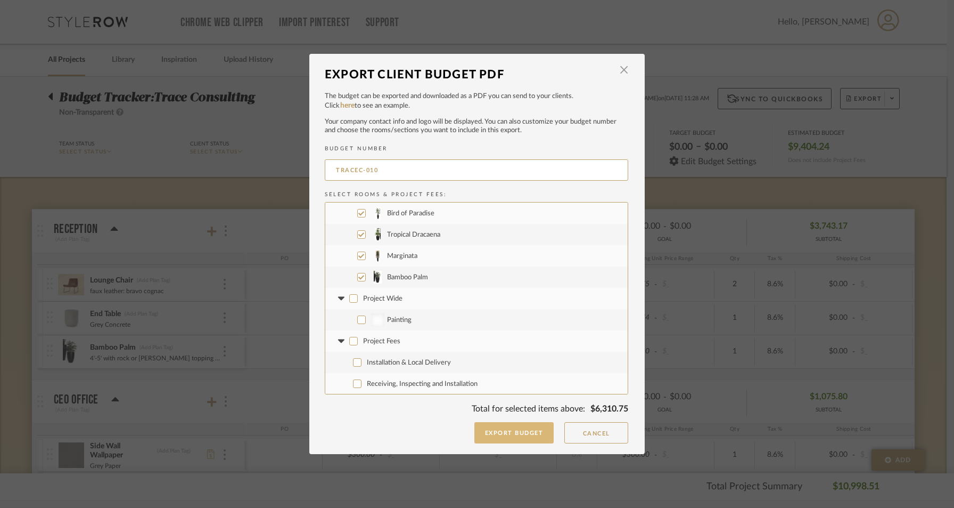
click at [514, 432] on button "Export Budget" at bounding box center [515, 432] width 80 height 21
